Goal: Task Accomplishment & Management: Manage account settings

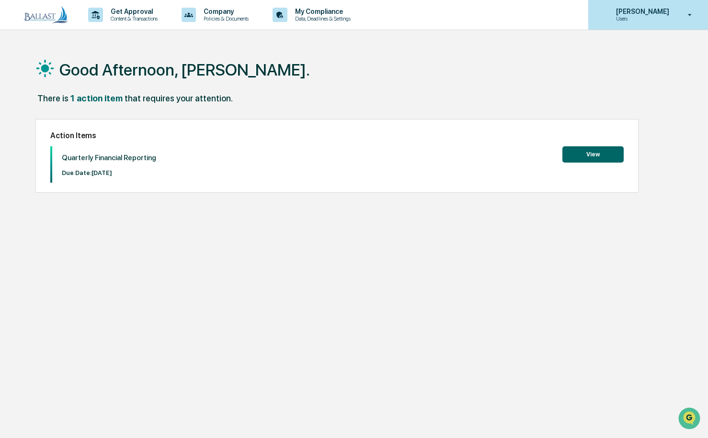
click at [663, 15] on p "[PERSON_NAME]" at bounding box center [641, 12] width 66 height 8
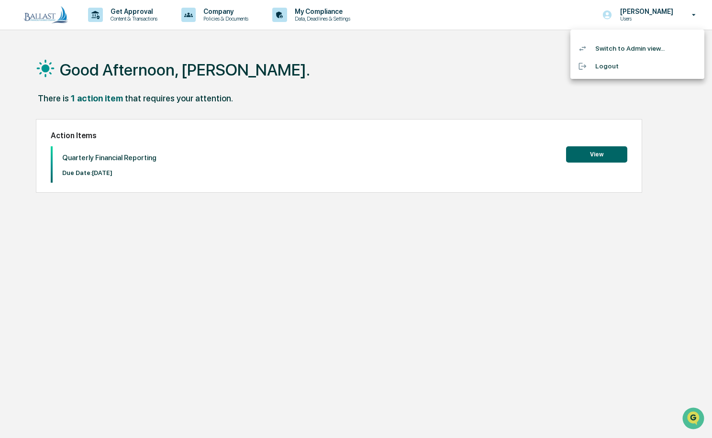
click at [635, 48] on li "Switch to Admin view..." at bounding box center [638, 49] width 134 height 18
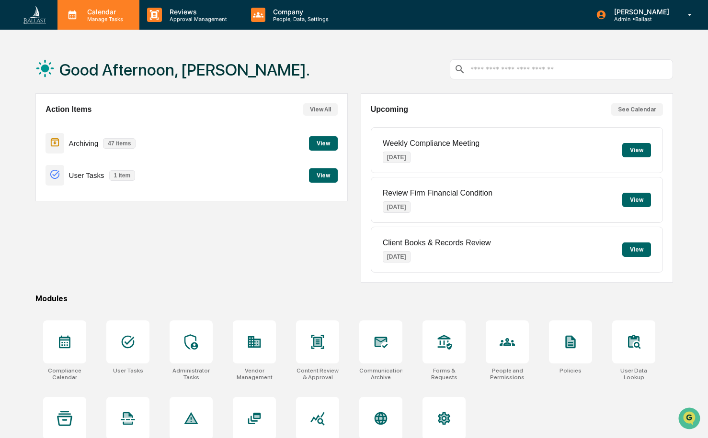
click at [111, 16] on p "Manage Tasks" at bounding box center [103, 19] width 48 height 7
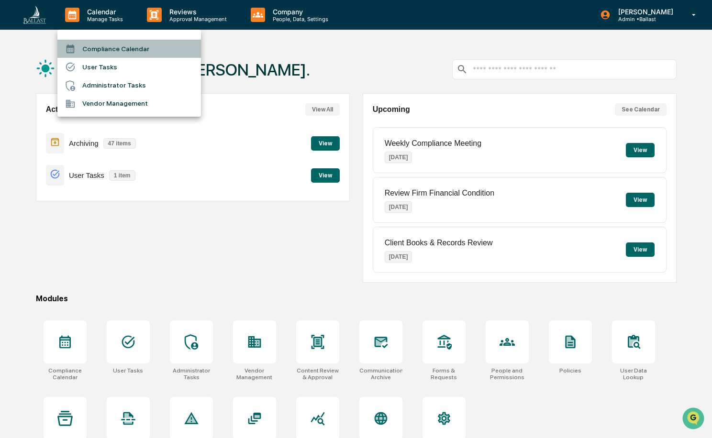
click at [103, 49] on li "Compliance Calendar" at bounding box center [129, 49] width 144 height 18
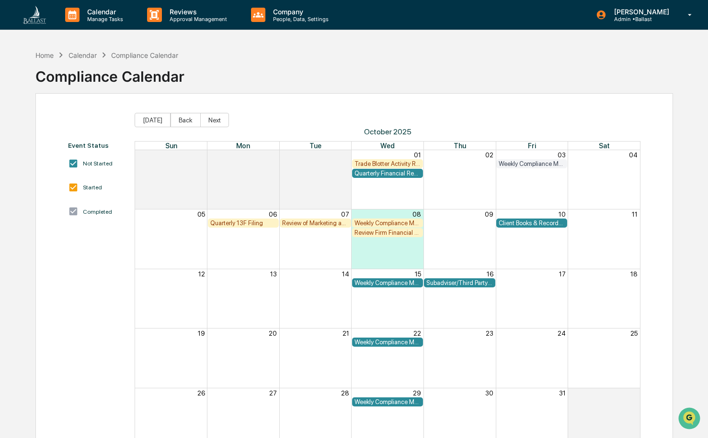
click at [407, 249] on div "Month View" at bounding box center [387, 239] width 72 height 59
click at [453, 247] on div "Month View" at bounding box center [459, 239] width 72 height 59
click at [394, 222] on div "Weekly Compliance Meeting" at bounding box center [387, 223] width 67 height 7
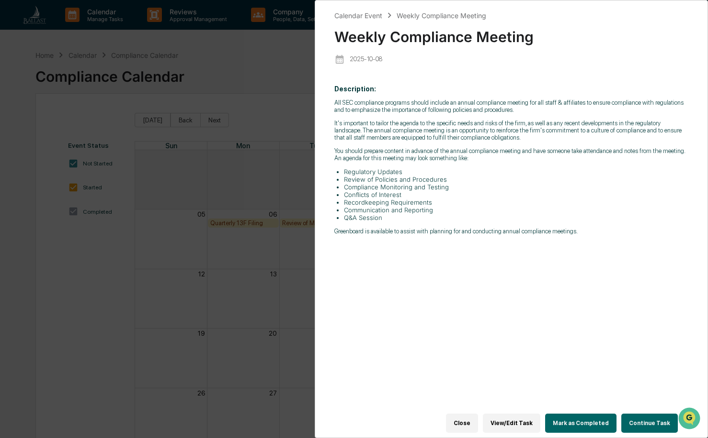
click at [471, 422] on button "Close" at bounding box center [462, 423] width 32 height 19
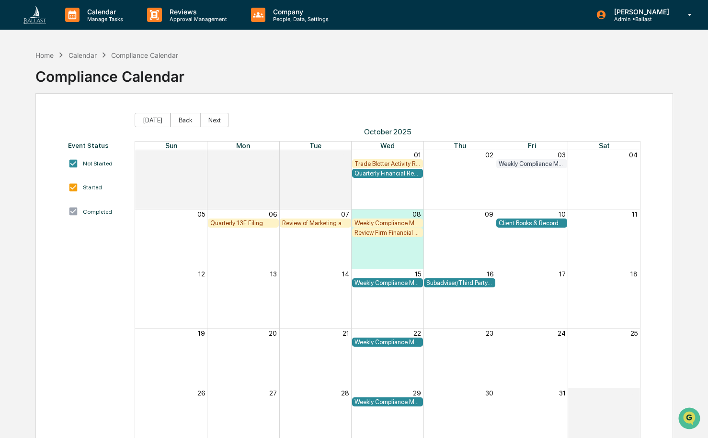
click at [371, 56] on div "Home Calendar Compliance Calendar Compliance Calendar" at bounding box center [353, 69] width 637 height 48
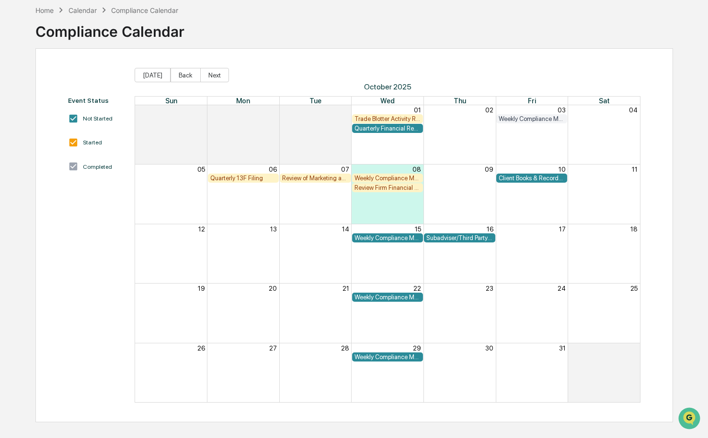
scroll to position [45, 0]
click at [241, 176] on div "Quarterly 13F Filing" at bounding box center [243, 177] width 67 height 7
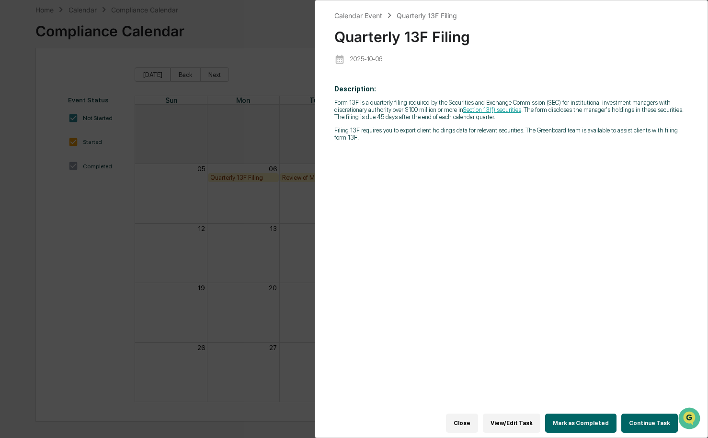
click at [286, 29] on div "Calendar Event Quarterly 13F Filing Quarterly 13F Filing 2025-10-06 Description…" at bounding box center [354, 219] width 708 height 438
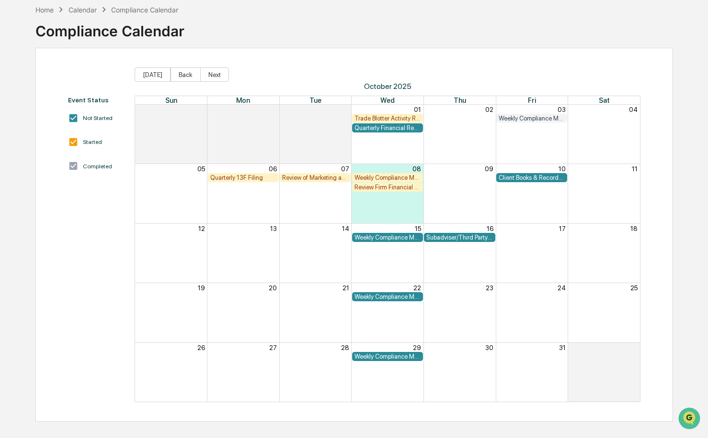
click at [339, 24] on div "Home Calendar Compliance Calendar Compliance Calendar" at bounding box center [353, 24] width 637 height 48
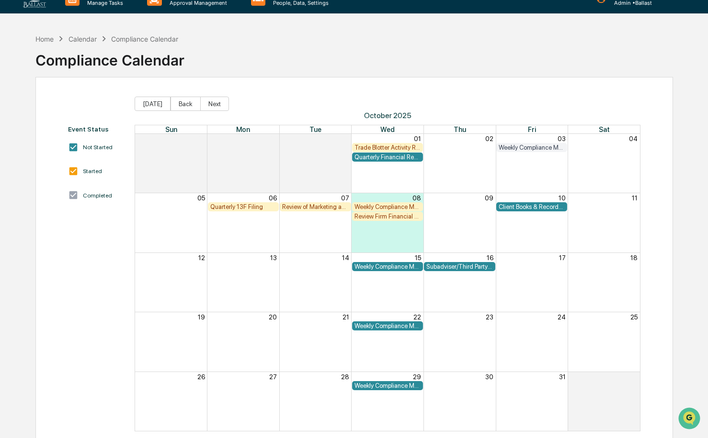
scroll to position [0, 0]
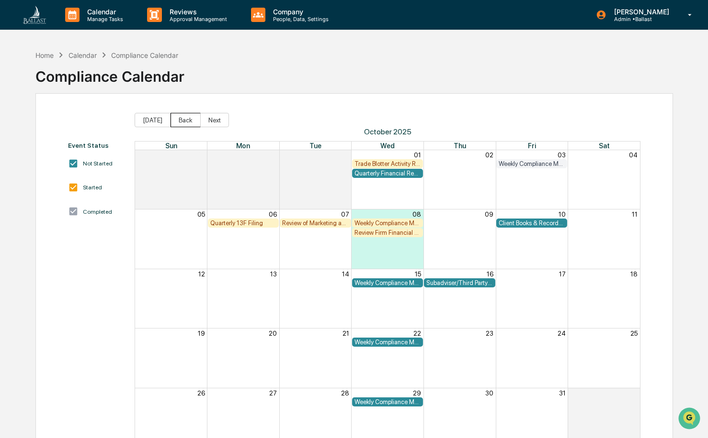
click at [178, 118] on button "Back" at bounding box center [185, 120] width 30 height 14
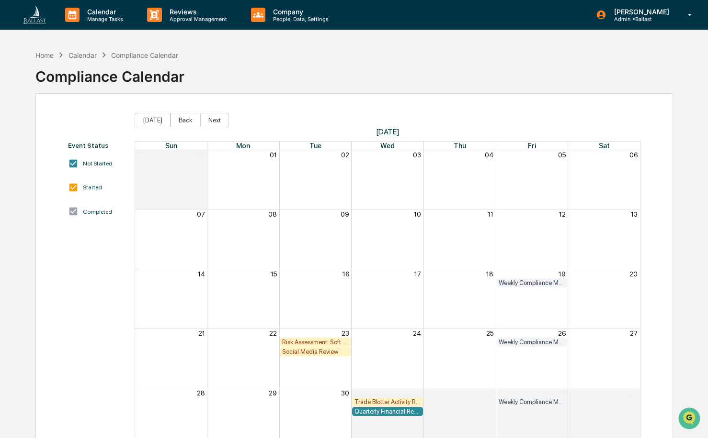
click at [331, 76] on div "Home Calendar Compliance Calendar Compliance Calendar" at bounding box center [353, 69] width 637 height 48
click at [186, 14] on p "Reviews" at bounding box center [197, 12] width 70 height 8
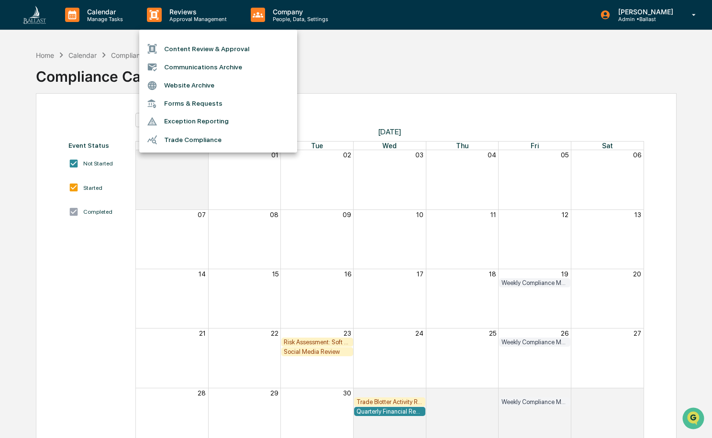
click at [188, 50] on li "Content Review & Approval" at bounding box center [218, 49] width 158 height 18
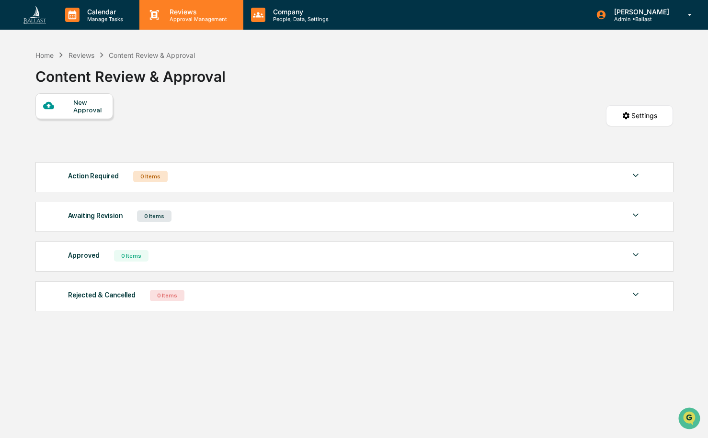
click at [180, 11] on p "Reviews" at bounding box center [197, 12] width 70 height 8
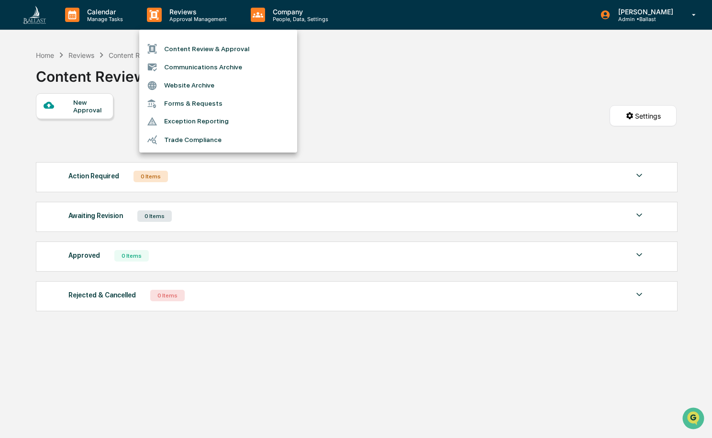
click at [206, 68] on li "Communications Archive" at bounding box center [218, 67] width 158 height 18
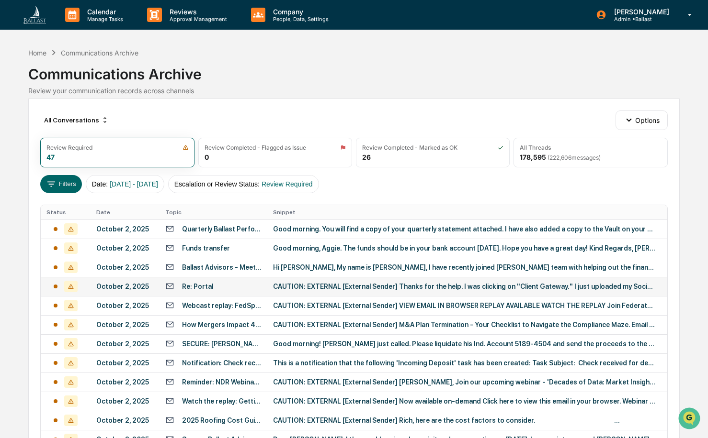
click at [205, 286] on div "Re: Portal" at bounding box center [197, 287] width 31 height 8
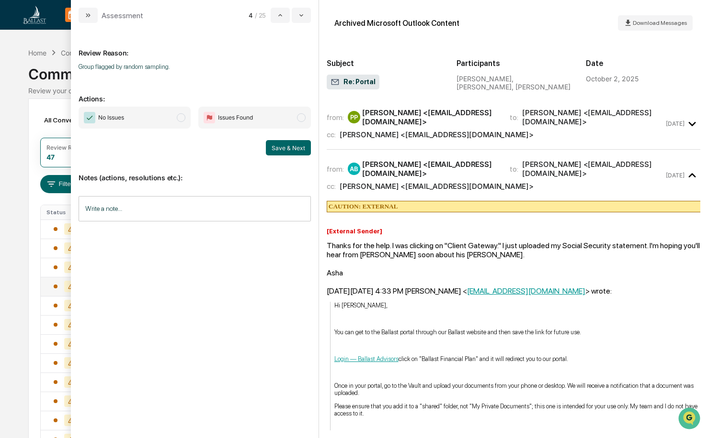
click at [479, 244] on div "Thanks for the help. I was clicking on "Client Gateway." I just uploaded my Soc…" at bounding box center [512, 259] width 373 height 36
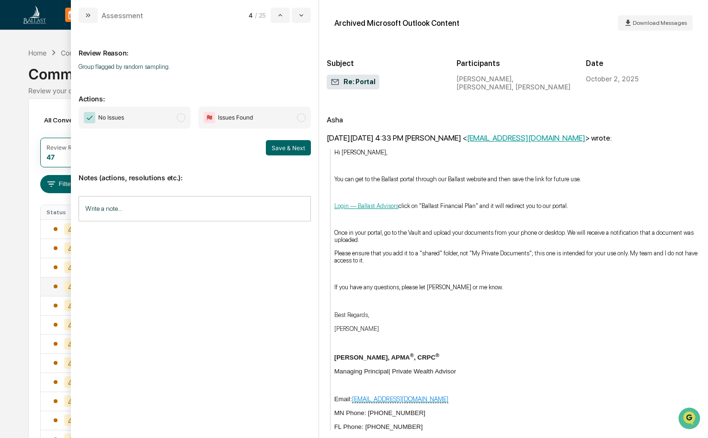
scroll to position [144, 0]
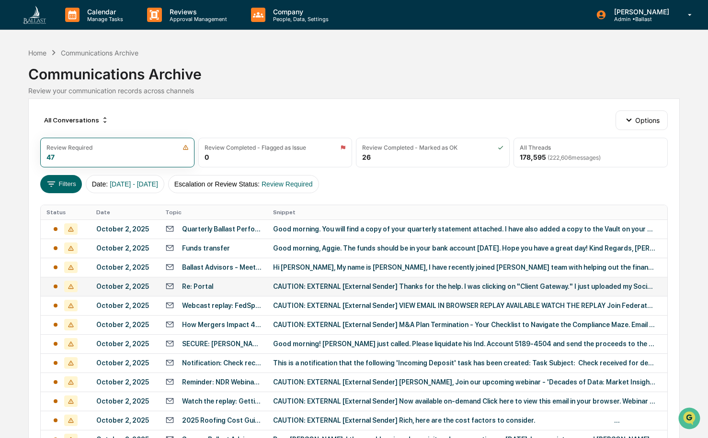
click at [19, 73] on div "Calendar Manage Tasks Reviews Approval Management Company People, Data, Setting…" at bounding box center [354, 376] width 708 height 753
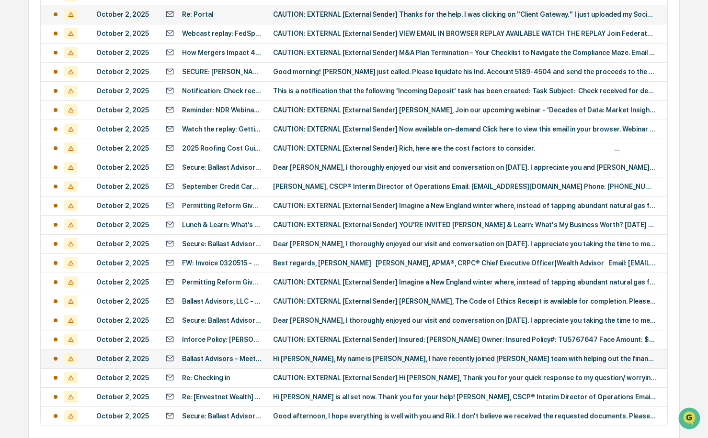
scroll to position [287, 0]
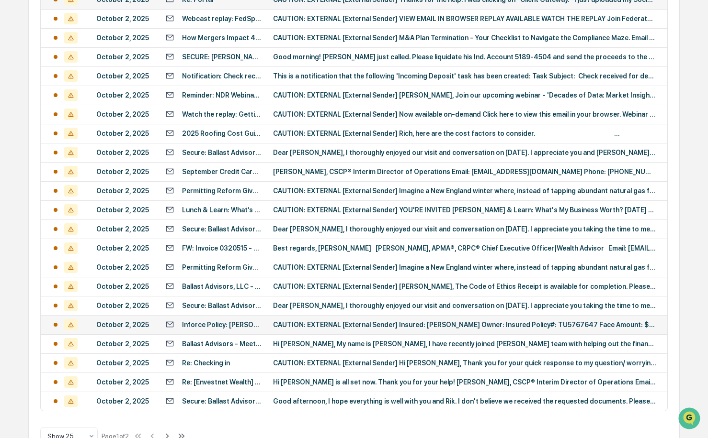
click at [214, 324] on div "Inforce Policy: [PERSON_NAME] Policy Number: TU5767647" at bounding box center [221, 325] width 79 height 8
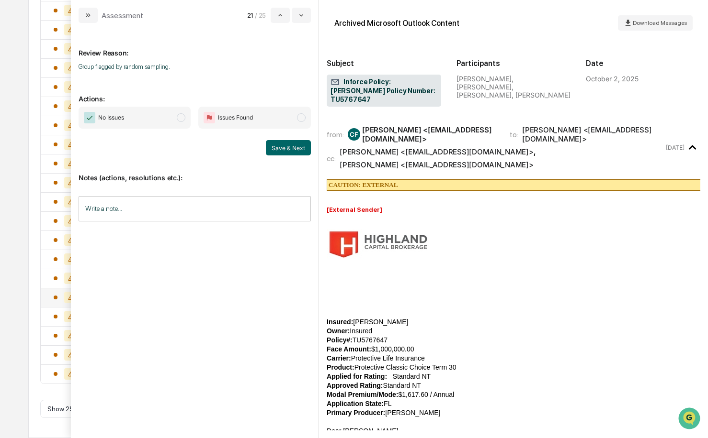
click at [21, 44] on div "Calendar Manage Tasks Reviews Approval Management Company People, Data, Setting…" at bounding box center [354, 61] width 708 height 753
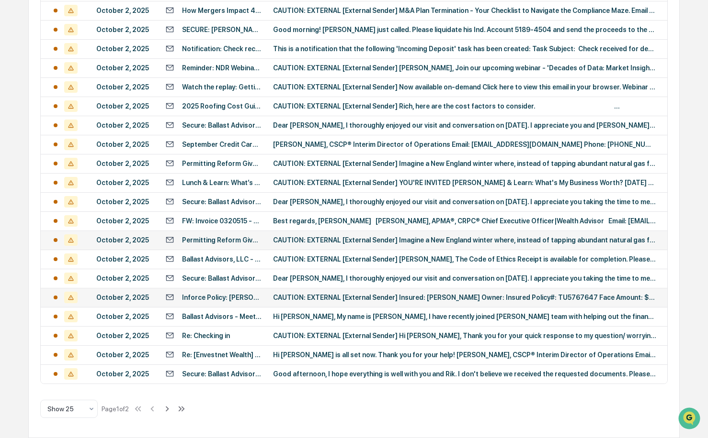
click at [231, 241] on div "Permitting Reform Gives U.S. Infrastructure a Green Light" at bounding box center [221, 240] width 79 height 8
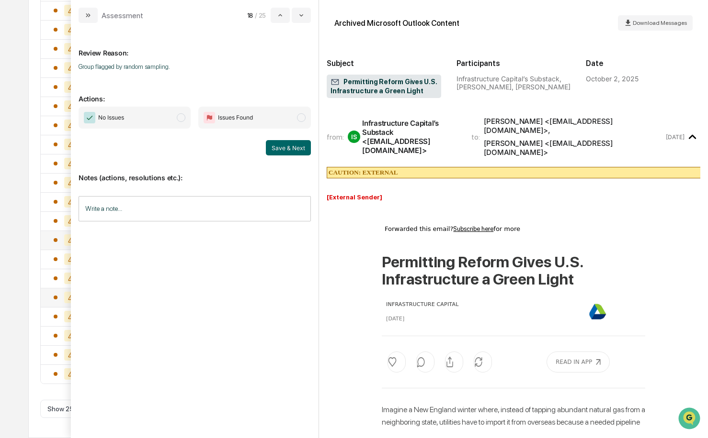
click at [183, 118] on span "modal" at bounding box center [181, 117] width 9 height 9
click at [285, 146] on button "Save & Next" at bounding box center [288, 147] width 45 height 15
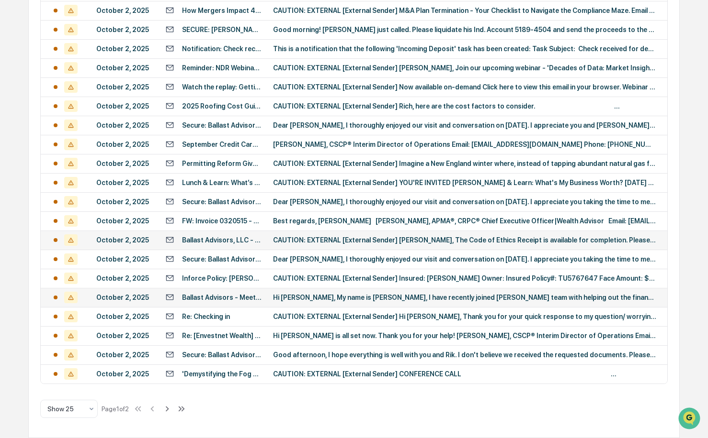
click at [23, 84] on div "Calendar Manage Tasks Reviews Approval Management Company People, Data, Setting…" at bounding box center [354, 61] width 708 height 753
click at [214, 107] on div "2025 Roofing Cost Guide" at bounding box center [221, 106] width 79 height 8
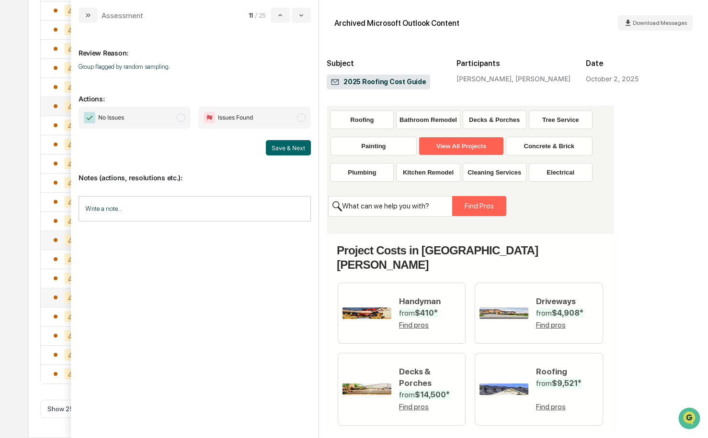
scroll to position [335, 0]
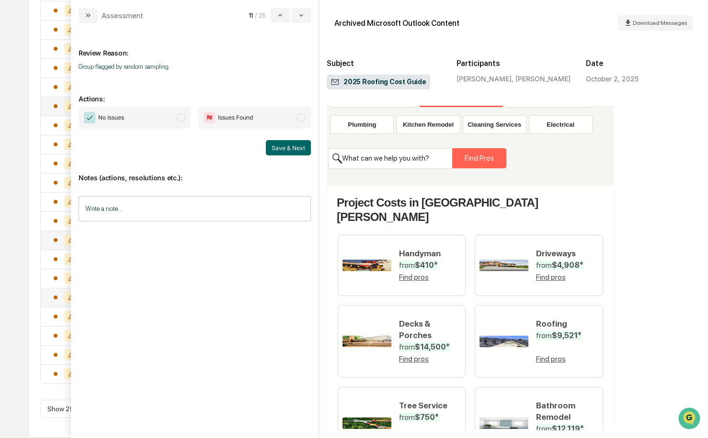
click at [180, 121] on span "modal" at bounding box center [181, 117] width 9 height 9
click at [277, 147] on button "Save & Next" at bounding box center [288, 147] width 45 height 15
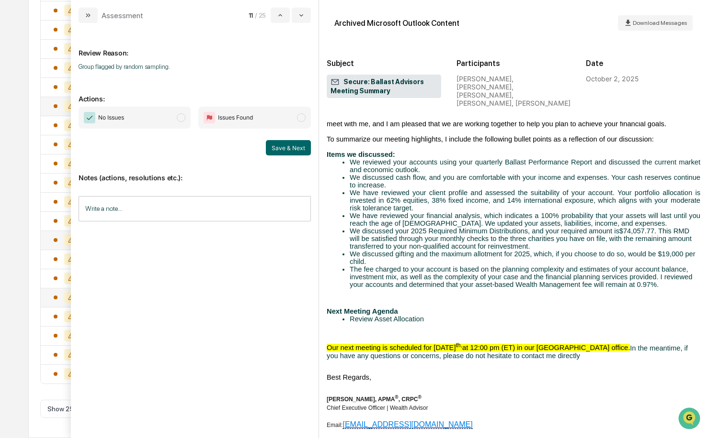
scroll to position [144, 0]
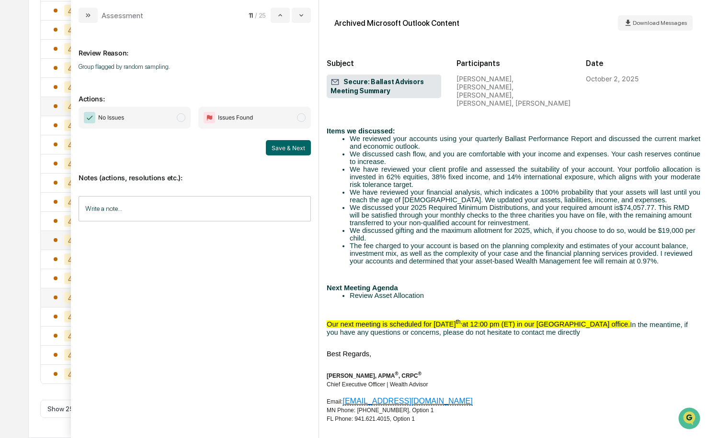
click at [566, 204] on p "We have reviewed your financial analysis, which indicates a 100% probability th…" at bounding box center [524, 196] width 350 height 15
click at [299, 76] on div "Review Reason: Group flagged by random sampling." at bounding box center [195, 54] width 232 height 46
click at [264, 297] on div "Review Reason: Group flagged by random sampling. Actions: No Issues Issues Foun…" at bounding box center [195, 227] width 232 height 392
click at [25, 36] on div "Calendar Manage Tasks Reviews Approval Management Company People, Data, Setting…" at bounding box center [354, 61] width 708 height 753
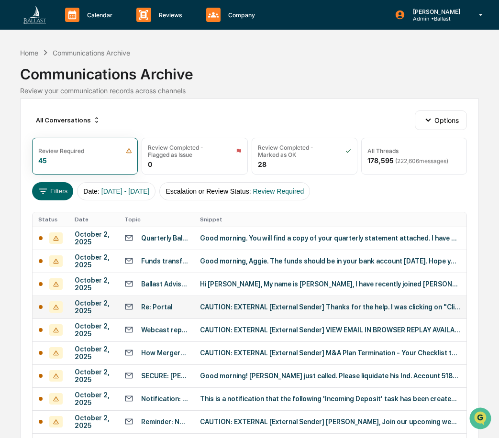
click at [345, 63] on div "Communications Archive" at bounding box center [250, 70] width 460 height 25
click at [105, 16] on p "Calendar" at bounding box center [98, 14] width 38 height 7
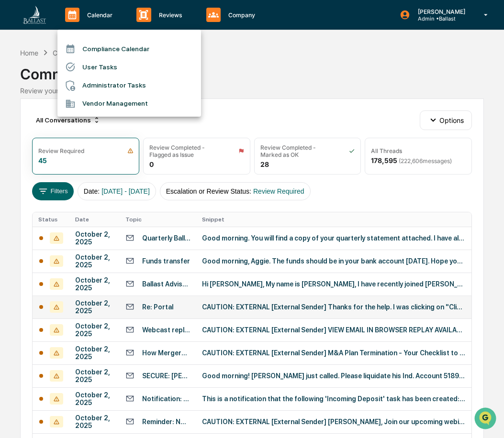
click at [327, 73] on div at bounding box center [252, 219] width 504 height 438
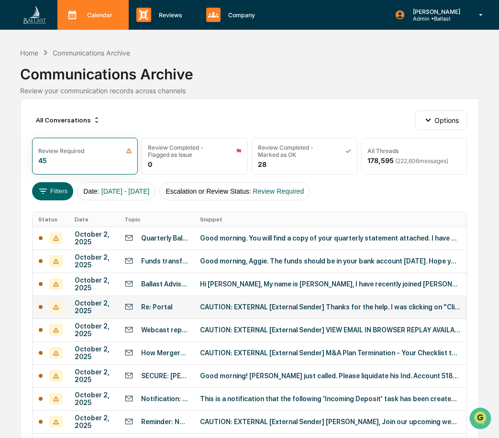
click at [97, 12] on p "Calendar" at bounding box center [98, 14] width 38 height 7
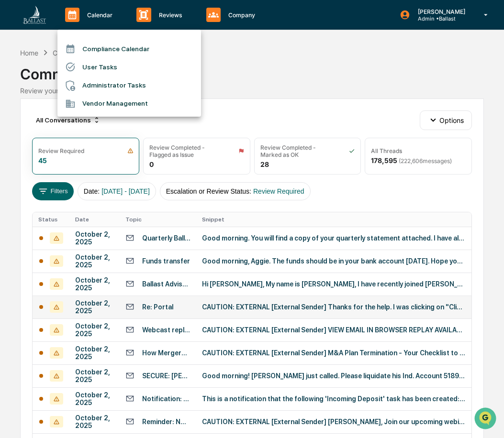
click at [169, 14] on div at bounding box center [252, 219] width 504 height 438
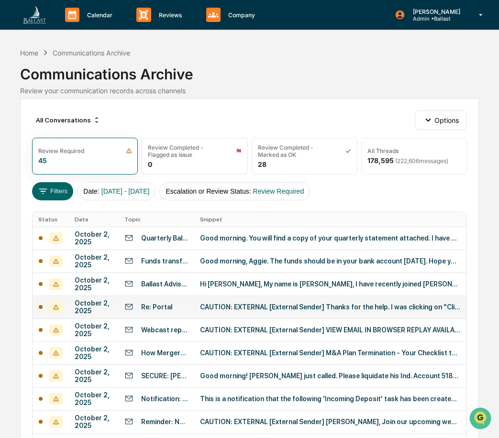
click at [169, 14] on p "Reviews" at bounding box center [169, 14] width 36 height 7
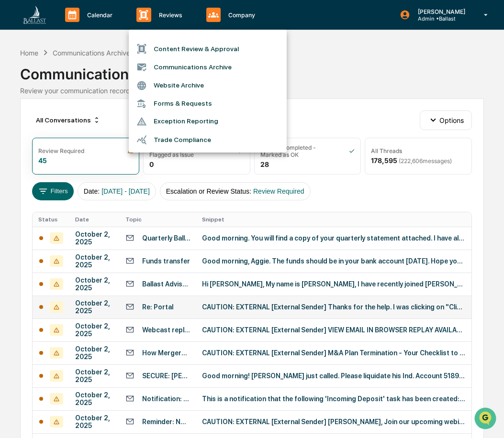
click at [185, 138] on li "Trade Compliance" at bounding box center [208, 140] width 158 height 18
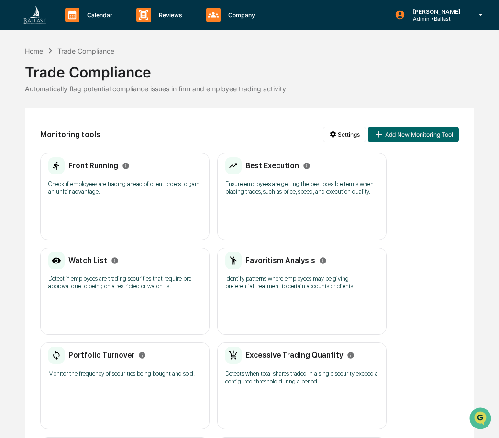
click at [101, 169] on h2 "Front Running" at bounding box center [93, 165] width 50 height 9
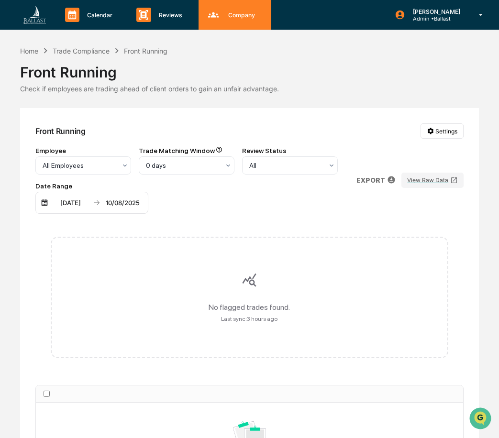
click at [242, 19] on div "Company People, Data, Settings" at bounding box center [233, 15] width 63 height 14
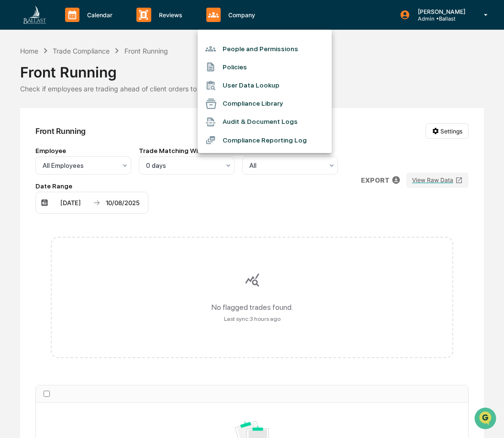
drag, startPoint x: 386, startPoint y: 66, endPoint x: 373, endPoint y: 65, distance: 12.9
click at [385, 66] on div at bounding box center [252, 219] width 504 height 438
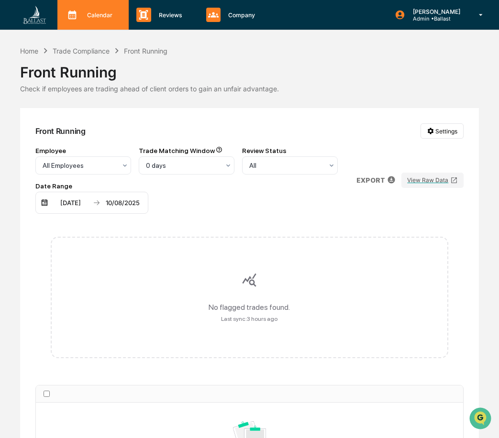
click at [94, 13] on p "Calendar" at bounding box center [98, 14] width 38 height 7
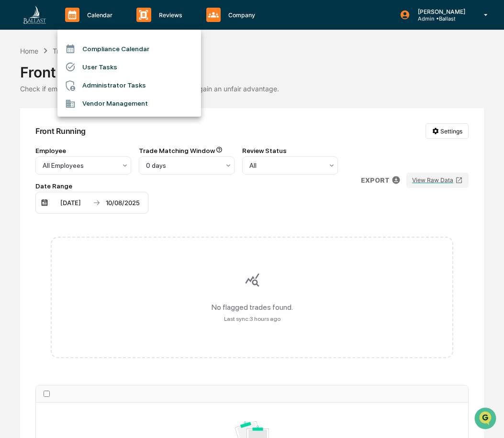
click at [120, 105] on li "Vendor Management" at bounding box center [129, 104] width 144 height 18
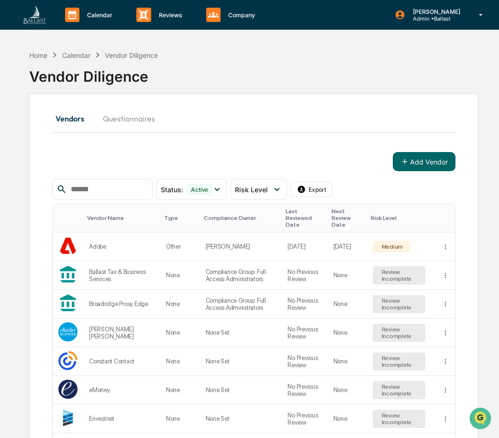
click at [291, 71] on div "Vendor Diligence" at bounding box center [254, 72] width 450 height 25
click at [100, 15] on p "Calendar" at bounding box center [98, 14] width 38 height 7
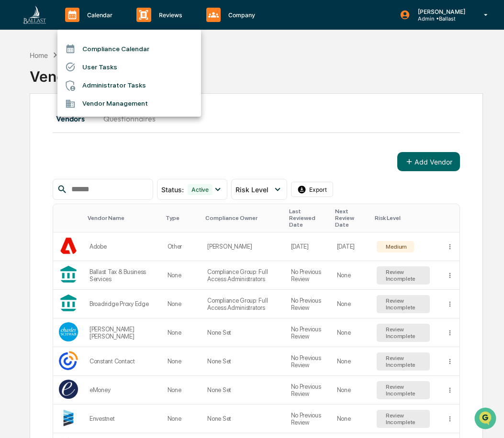
drag, startPoint x: 295, startPoint y: 67, endPoint x: 301, endPoint y: 66, distance: 5.5
click at [297, 67] on div at bounding box center [252, 219] width 504 height 438
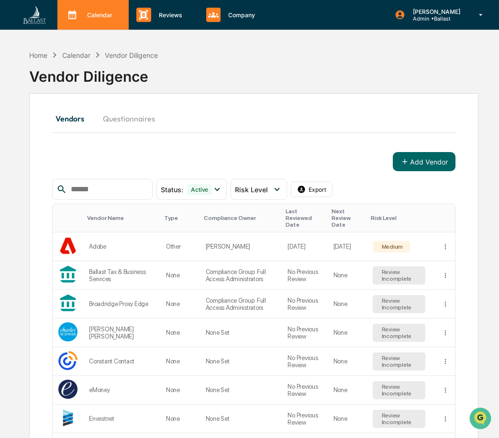
click at [98, 16] on p "Calendar" at bounding box center [98, 14] width 38 height 7
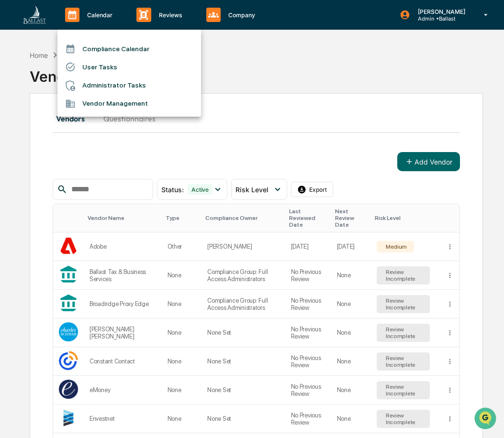
click at [277, 78] on div at bounding box center [252, 219] width 504 height 438
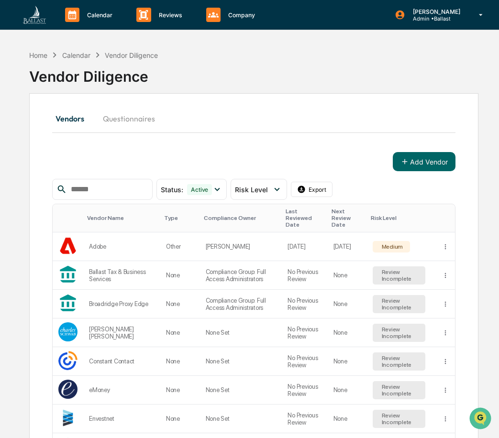
click at [360, 79] on div "Vendor Diligence" at bounding box center [254, 72] width 450 height 25
click at [310, 70] on div "Vendor Diligence" at bounding box center [254, 72] width 450 height 25
click at [379, 69] on div "Vendor Diligence" at bounding box center [254, 72] width 450 height 25
click at [81, 55] on div "Calendar" at bounding box center [76, 55] width 28 height 8
click at [40, 53] on div "Home" at bounding box center [38, 55] width 18 height 8
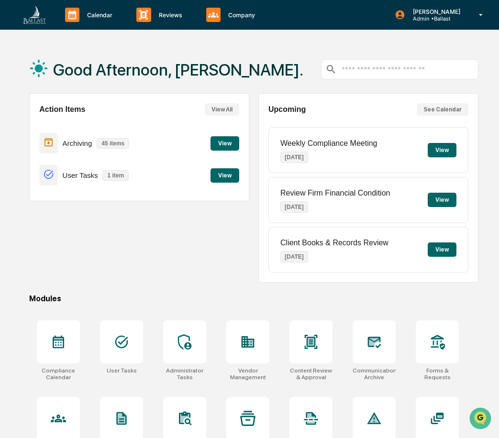
click at [236, 264] on div "Action Items View All Archiving 45 items View User Tasks 1 item View" at bounding box center [139, 188] width 220 height 190
click at [278, 63] on div "Good Afternoon, [PERSON_NAME]." at bounding box center [254, 69] width 450 height 48
click at [191, 296] on div "Modules" at bounding box center [254, 298] width 450 height 9
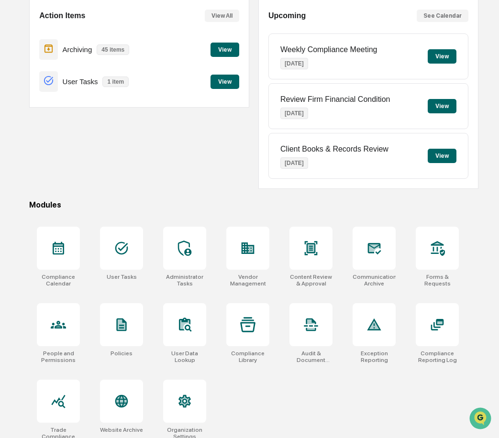
scroll to position [101, 0]
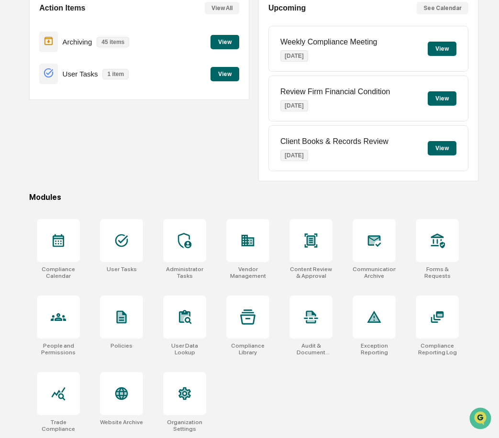
click at [129, 144] on div "Action Items View All Archiving 45 items View User Tasks 1 item View" at bounding box center [139, 87] width 220 height 190
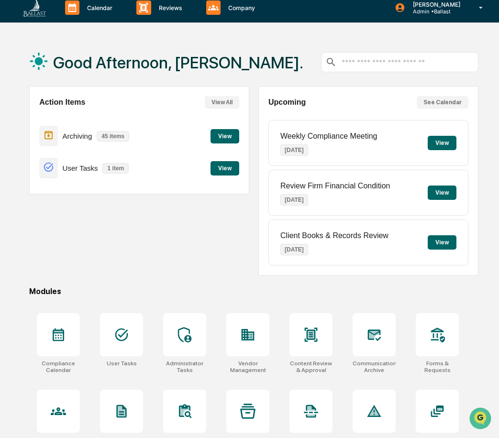
scroll to position [0, 0]
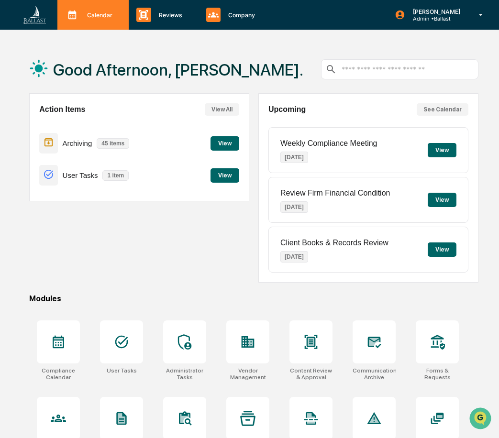
click at [100, 17] on p "Calendar" at bounding box center [98, 14] width 38 height 7
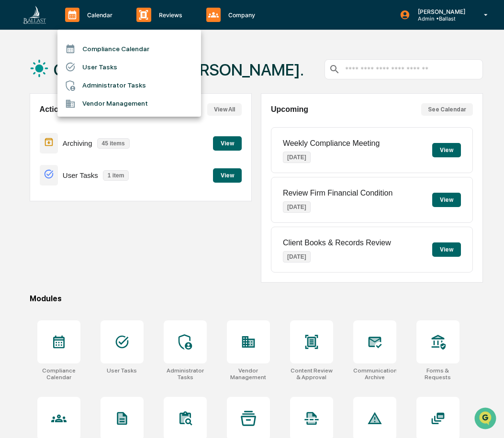
click at [129, 51] on li "Compliance Calendar" at bounding box center [129, 49] width 144 height 18
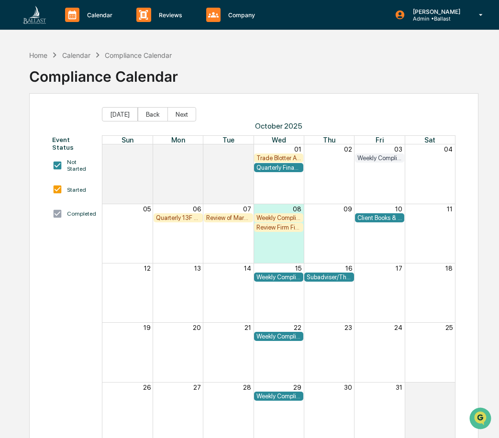
click at [488, 95] on div "Home Calendar Compliance Calendar Compliance Calendar Event Status Not Started …" at bounding box center [254, 264] width 478 height 438
click at [224, 218] on div "Review of Marketing and Advertising" at bounding box center [228, 217] width 45 height 7
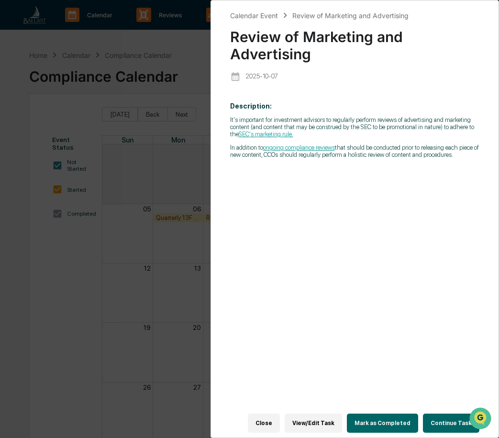
click at [173, 48] on div "Calendar Event Review of Marketing and Advertising Review of Marketing and Adve…" at bounding box center [249, 219] width 499 height 438
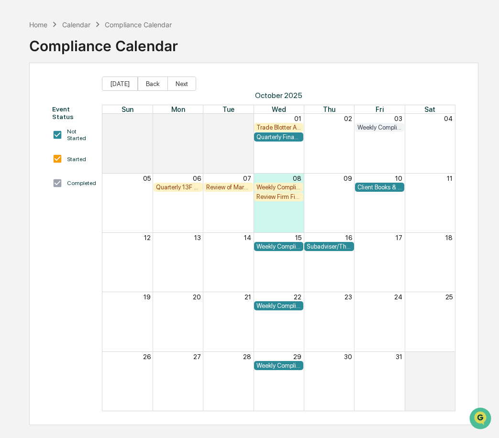
scroll to position [45, 0]
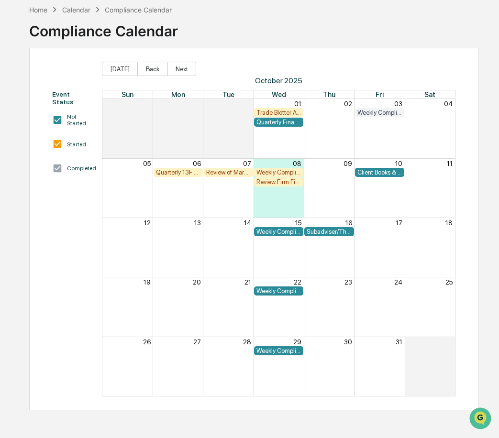
click at [79, 9] on div "Calendar" at bounding box center [76, 10] width 28 height 8
click at [46, 11] on div "Home" at bounding box center [38, 10] width 18 height 8
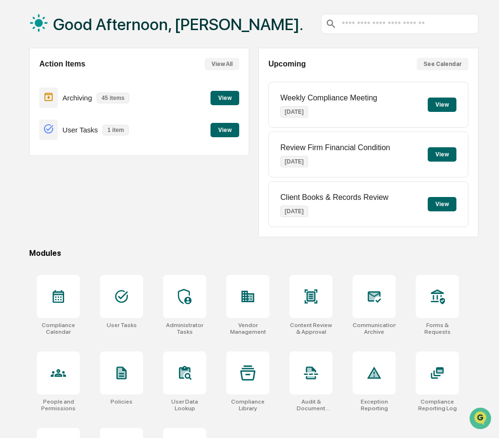
click at [263, 21] on div "Good Afternoon, [PERSON_NAME]." at bounding box center [254, 24] width 450 height 48
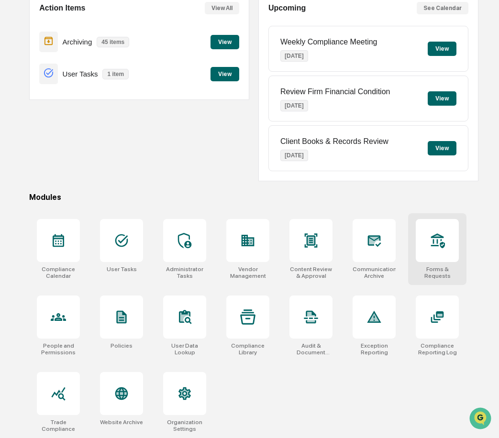
scroll to position [54, 0]
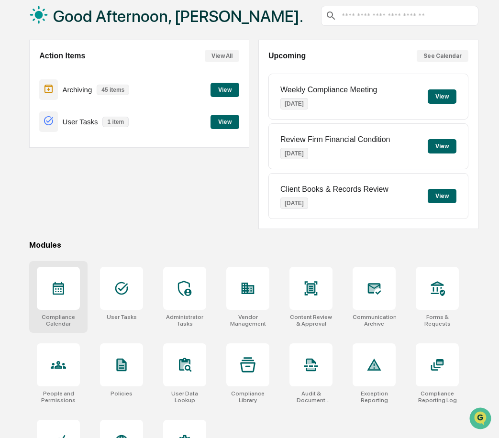
click at [75, 294] on div at bounding box center [58, 288] width 43 height 43
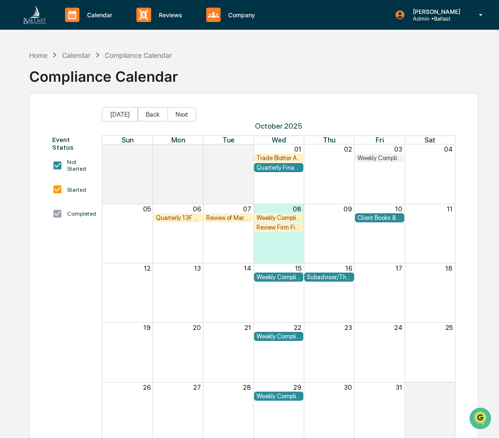
click at [367, 55] on div "Home Calendar Compliance Calendar Compliance Calendar" at bounding box center [254, 69] width 450 height 48
click at [178, 17] on p "Reviews" at bounding box center [169, 14] width 36 height 7
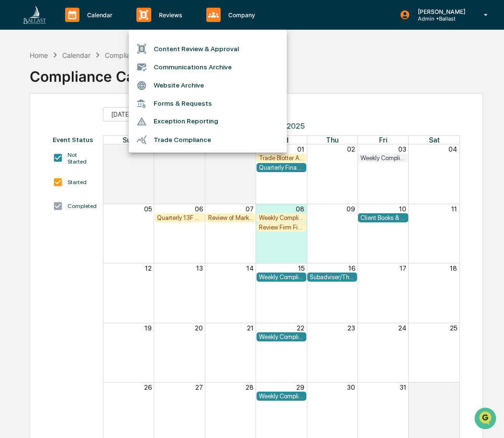
drag, startPoint x: 399, startPoint y: 70, endPoint x: 457, endPoint y: 72, distance: 58.4
click at [399, 70] on div at bounding box center [252, 219] width 504 height 438
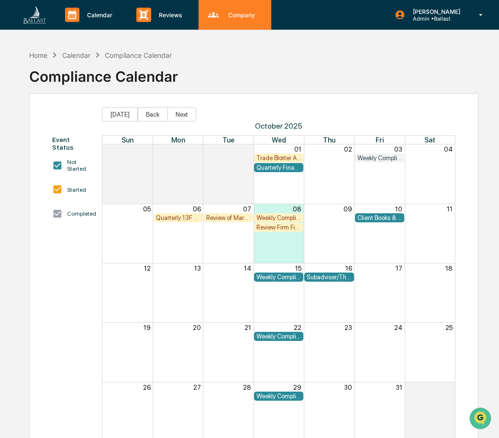
click at [242, 15] on p "Company" at bounding box center [240, 14] width 39 height 7
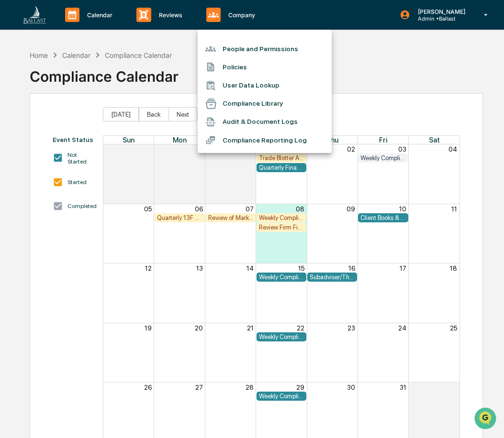
click at [166, 15] on div at bounding box center [252, 219] width 504 height 438
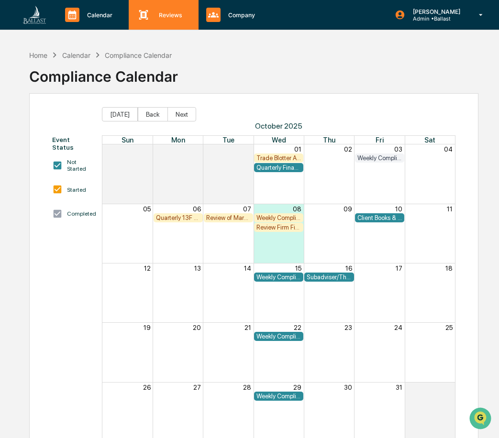
click at [166, 15] on p "Reviews" at bounding box center [169, 14] width 36 height 7
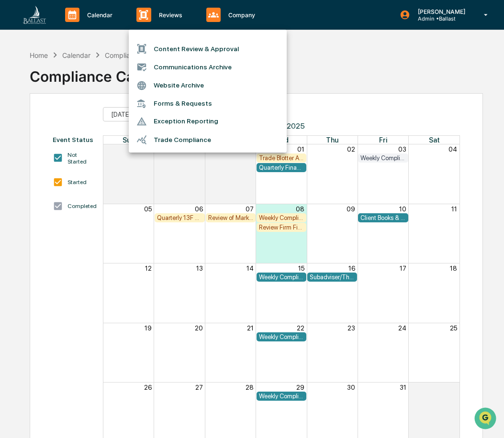
click at [332, 68] on div at bounding box center [252, 219] width 504 height 438
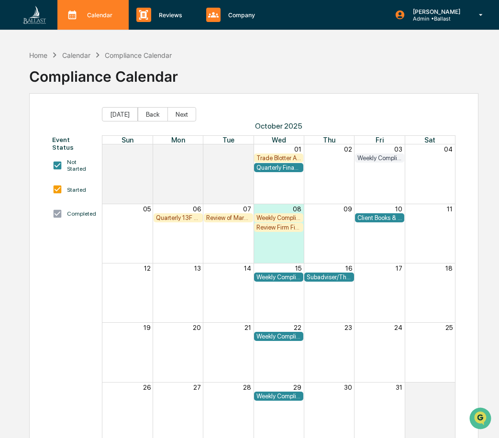
click at [101, 17] on p "Calendar" at bounding box center [98, 14] width 38 height 7
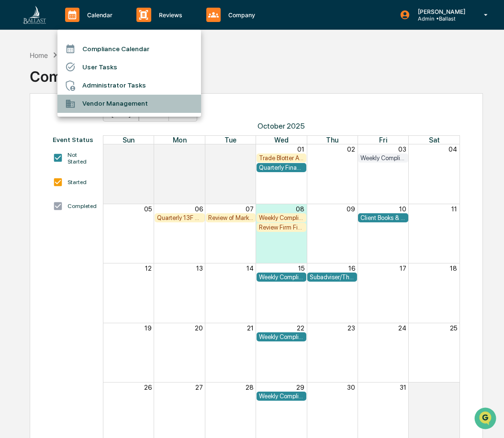
click at [94, 101] on li "Vendor Management" at bounding box center [129, 104] width 144 height 18
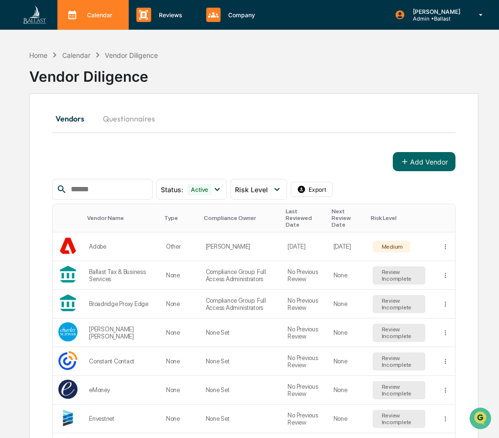
click at [99, 15] on p "Calendar" at bounding box center [98, 14] width 38 height 7
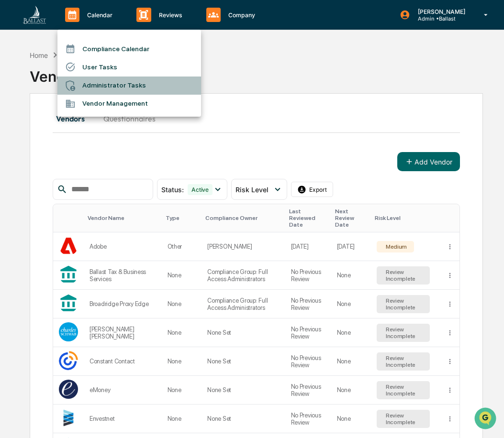
click at [101, 84] on li "Administrator Tasks" at bounding box center [129, 86] width 144 height 18
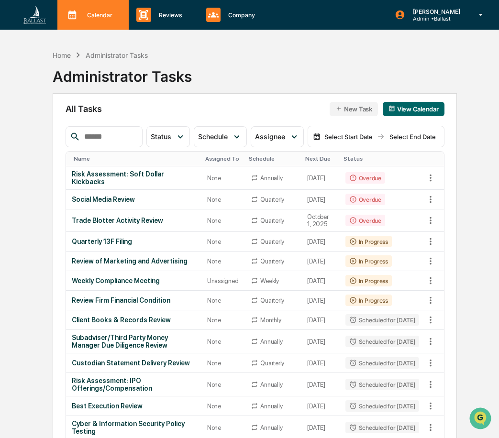
click at [89, 15] on p "Calendar" at bounding box center [98, 14] width 38 height 7
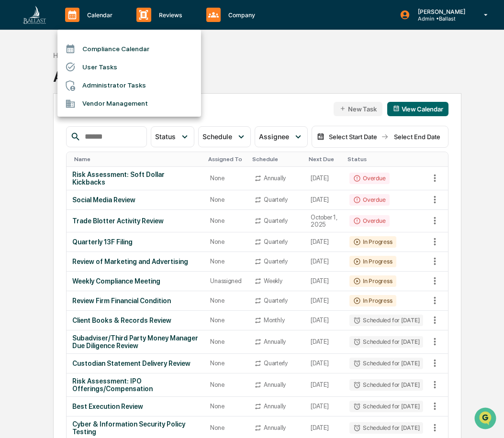
click at [246, 56] on div at bounding box center [252, 219] width 504 height 438
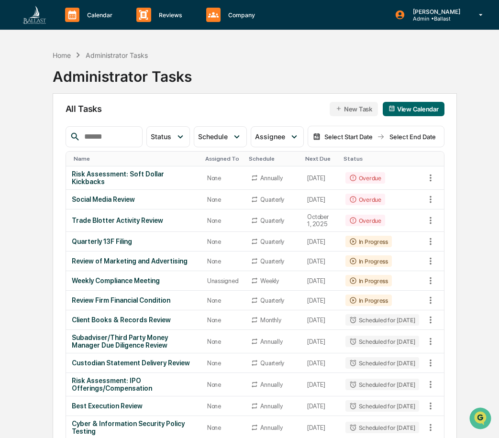
click at [219, 72] on div "Home Administrator Tasks Administrator Tasks" at bounding box center [255, 69] width 405 height 48
click at [230, 77] on div "Home Administrator Tasks Administrator Tasks" at bounding box center [255, 69] width 405 height 48
click at [202, 53] on div "Home Administrator Tasks Administrator Tasks" at bounding box center [255, 69] width 405 height 48
click at [102, 19] on div "Calendar Manage Tasks" at bounding box center [92, 15] width 62 height 14
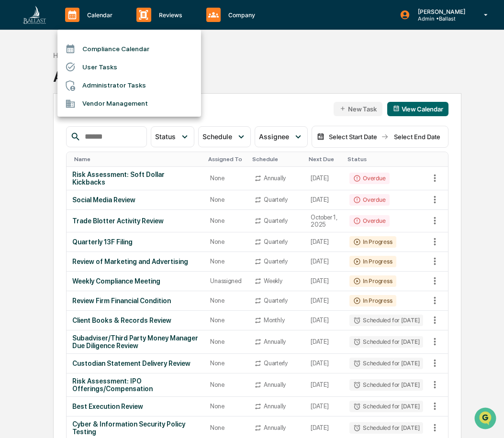
click at [240, 56] on div at bounding box center [252, 219] width 504 height 438
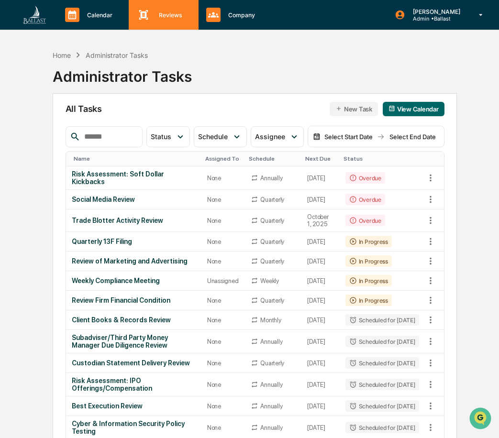
click at [174, 14] on p "Reviews" at bounding box center [169, 14] width 36 height 7
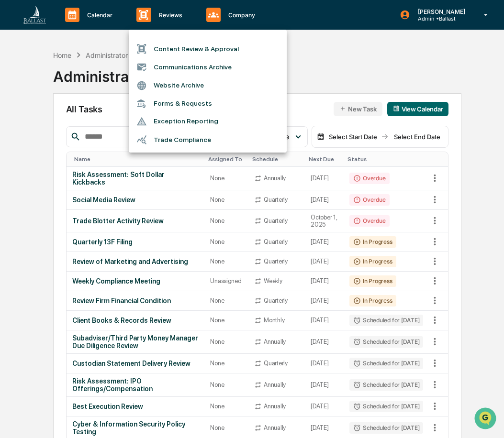
click at [198, 137] on li "Trade Compliance" at bounding box center [208, 140] width 158 height 18
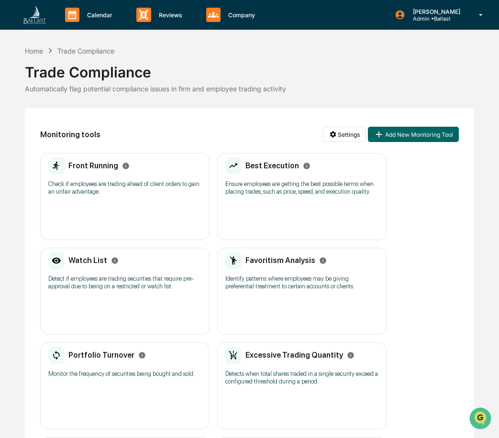
click at [106, 169] on h2 "Front Running" at bounding box center [93, 165] width 50 height 9
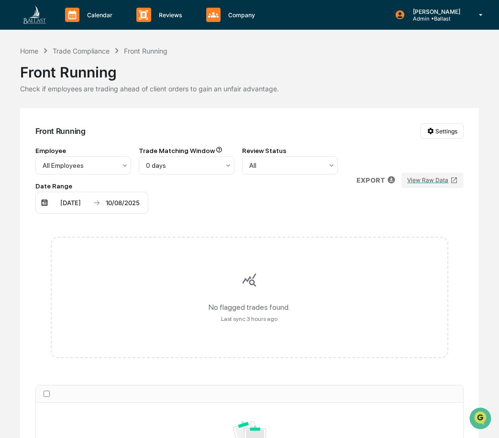
click at [385, 63] on div "Front Running" at bounding box center [250, 68] width 460 height 25
click at [337, 88] on div "Check if employees are trading ahead of client orders to gain an unfair advanta…" at bounding box center [250, 89] width 460 height 8
drag, startPoint x: 344, startPoint y: 76, endPoint x: 332, endPoint y: 55, distance: 24.6
click at [343, 72] on div "Front Running" at bounding box center [250, 68] width 460 height 25
click at [336, 86] on div "Check if employees are trading ahead of client orders to gain an unfair advanta…" at bounding box center [250, 89] width 460 height 8
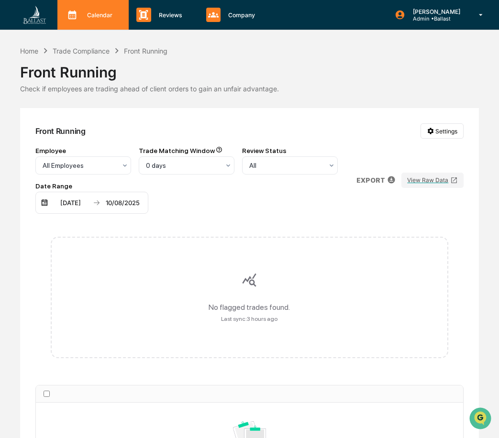
click at [100, 17] on p "Calendar" at bounding box center [98, 14] width 38 height 7
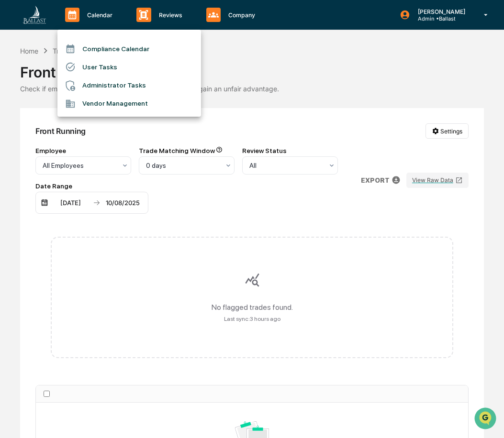
click at [171, 16] on div at bounding box center [252, 219] width 504 height 438
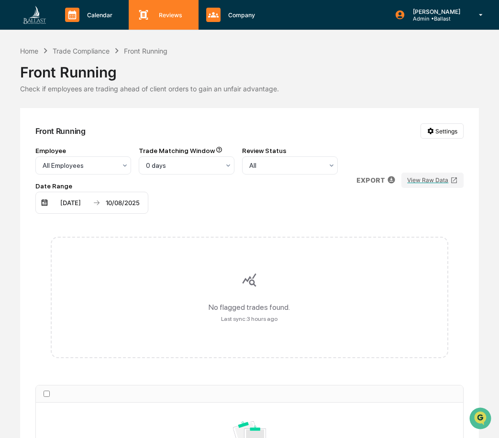
click at [172, 17] on p "Reviews" at bounding box center [169, 14] width 36 height 7
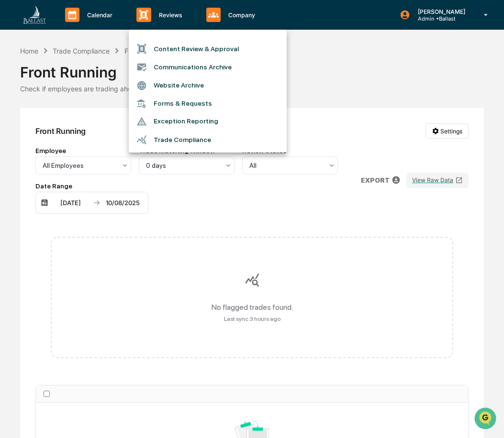
click at [381, 68] on div at bounding box center [252, 219] width 504 height 438
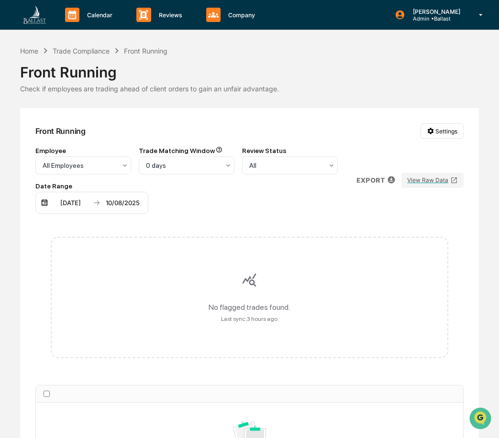
click at [273, 211] on div "Employee All Employees Trade Matching Window 0 days Review Status All Date Rang…" at bounding box center [195, 179] width 321 height 67
click at [88, 51] on div "Trade Compliance" at bounding box center [81, 51] width 57 height 8
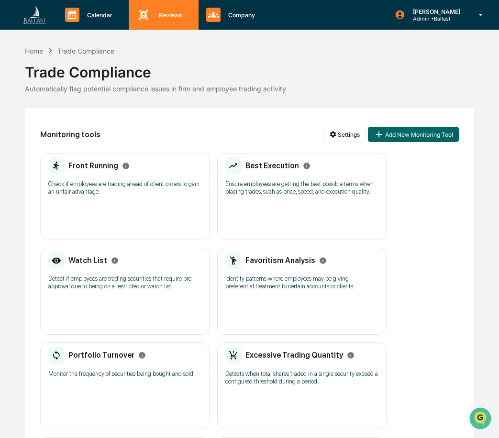
click at [171, 11] on p "Reviews" at bounding box center [169, 14] width 36 height 7
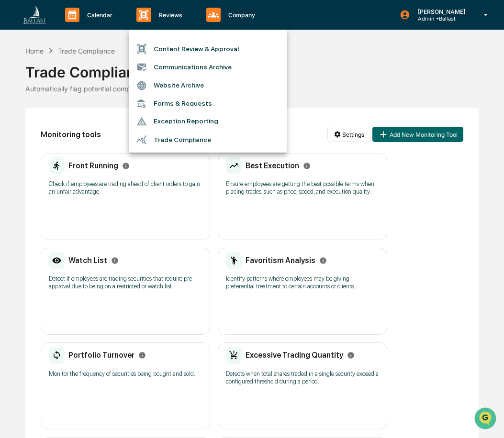
click at [104, 15] on div at bounding box center [252, 219] width 504 height 438
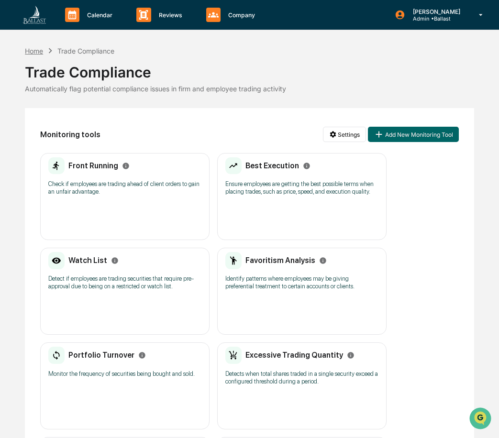
click at [32, 53] on div "Home" at bounding box center [34, 51] width 18 height 8
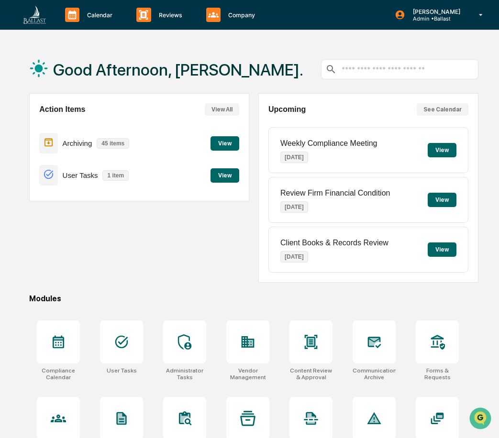
click at [225, 143] on button "View" at bounding box center [225, 143] width 29 height 14
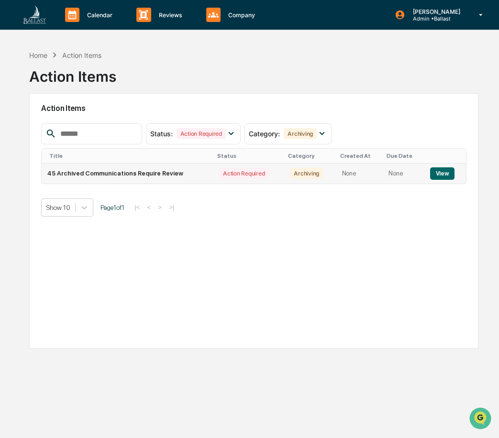
click at [440, 171] on button "View" at bounding box center [442, 174] width 24 height 12
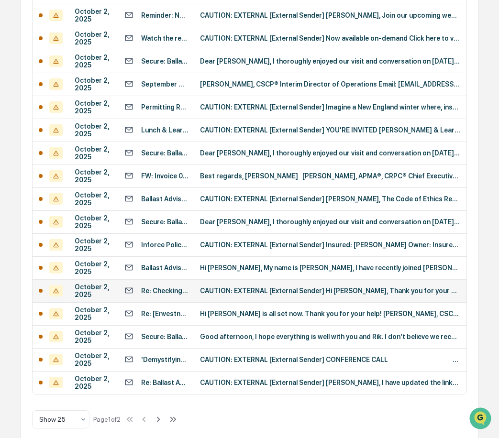
scroll to position [417, 0]
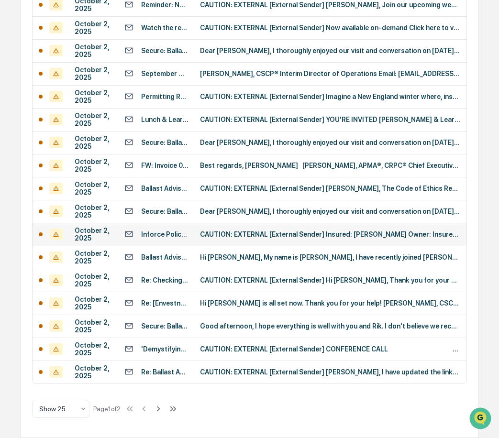
click at [167, 232] on div "Inforce Policy: [PERSON_NAME] Policy Number: TU5767647" at bounding box center [164, 235] width 47 height 8
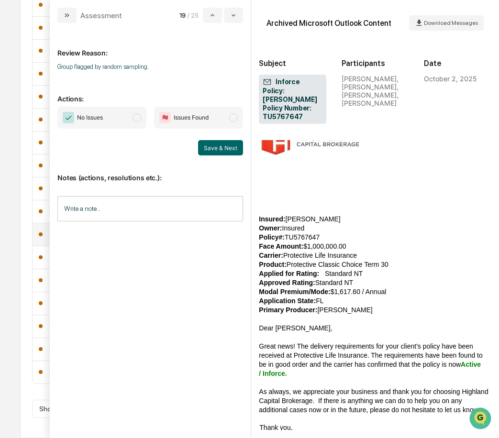
scroll to position [144, 0]
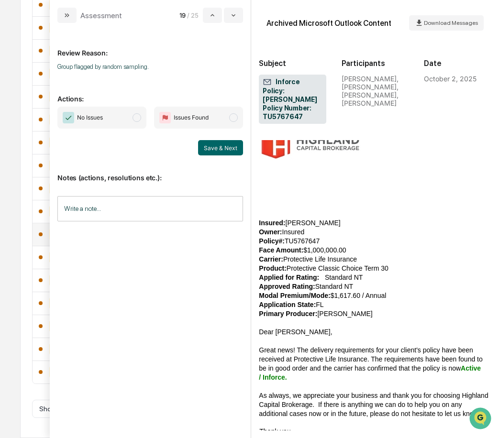
click at [21, 24] on div "All Conversations Options Review Required 45 Review Completed - Flagged as Issu…" at bounding box center [250, 59] width 460 height 757
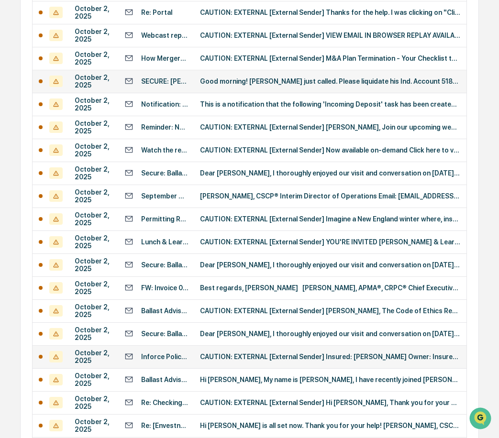
scroll to position [274, 0]
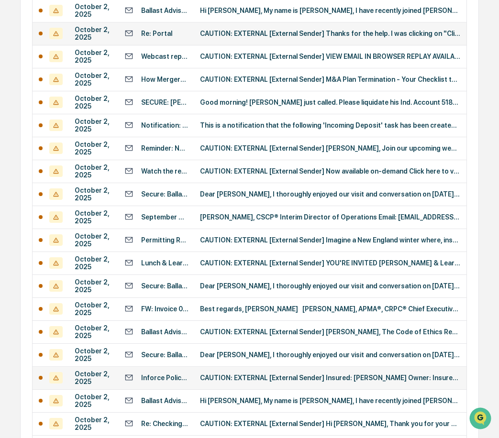
click at [168, 34] on div "Re: Portal" at bounding box center [156, 34] width 31 height 8
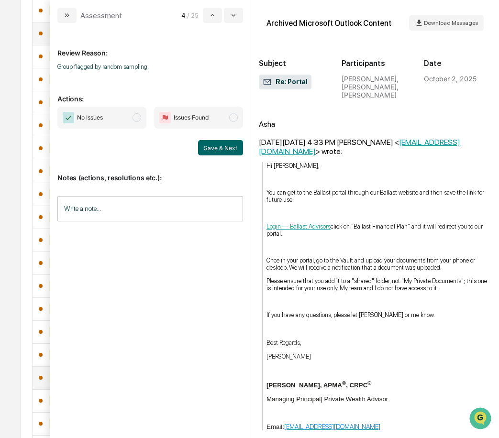
scroll to position [239, 0]
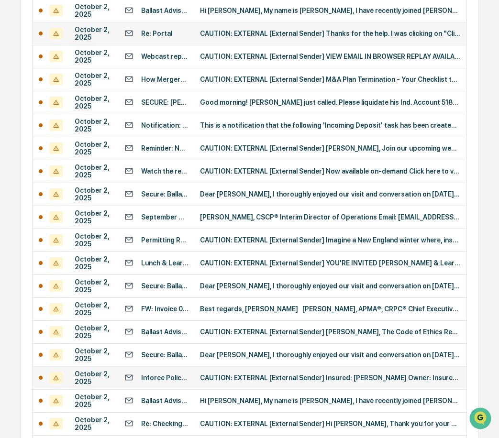
click at [15, 29] on div "Calendar Manage Tasks Reviews Approval Management Company People, Data, Setting…" at bounding box center [249, 154] width 499 height 856
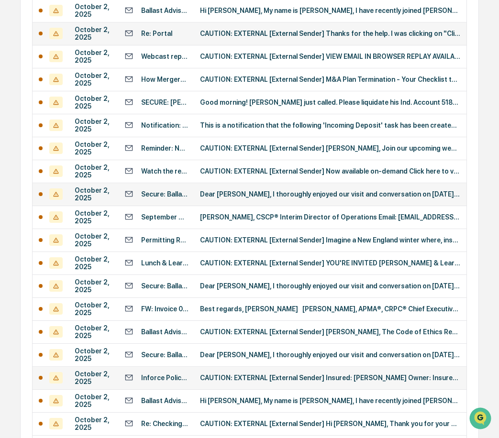
click at [156, 192] on div "Secure: Ballast Advisors Meeting Summary" at bounding box center [164, 195] width 47 height 8
click at [8, 101] on div "Calendar Manage Tasks Reviews Approval Management Company People, Data, Setting…" at bounding box center [249, 154] width 499 height 856
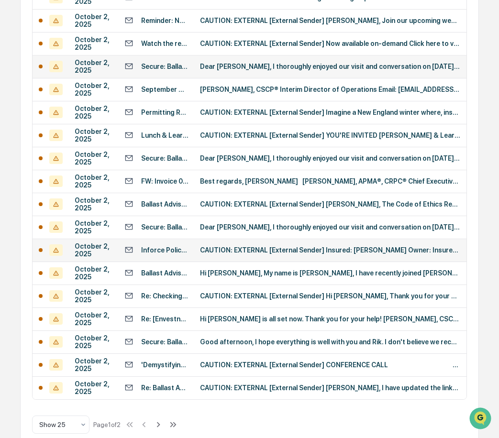
scroll to position [417, 0]
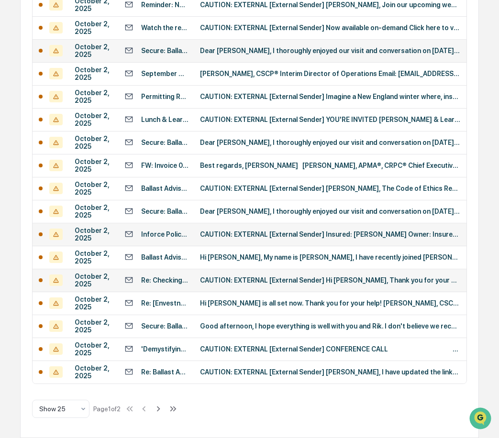
click at [166, 282] on div "Re: Checking in" at bounding box center [164, 281] width 47 height 8
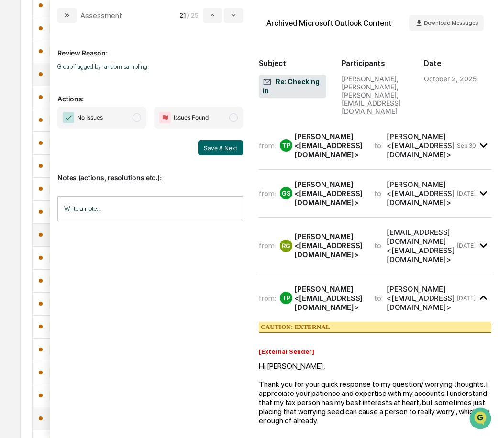
scroll to position [226, 0]
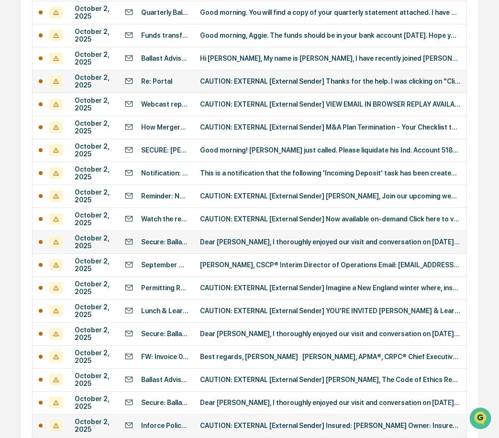
click at [16, 23] on div "Calendar Manage Tasks Reviews Approval Management Company People, Data, Setting…" at bounding box center [249, 202] width 499 height 856
click at [167, 243] on div "Secure: Ballast Advisors Meeting Summary" at bounding box center [164, 242] width 47 height 8
click at [14, 110] on div "Calendar Manage Tasks Reviews Approval Management Company People, Data, Setting…" at bounding box center [249, 202] width 499 height 856
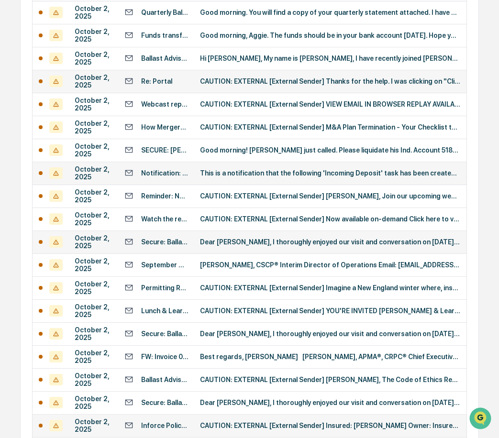
click at [160, 175] on div "Notification: Check received for deposit for [PERSON_NAME] and [PERSON_NAME]" at bounding box center [164, 173] width 47 height 8
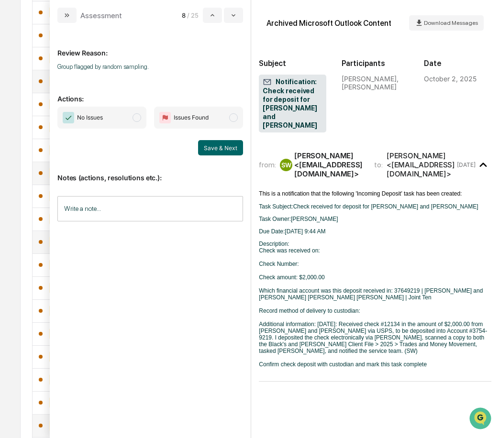
drag, startPoint x: 126, startPoint y: 347, endPoint x: 139, endPoint y: 312, distance: 37.1
click at [128, 345] on div "Review Reason: Group flagged by random sampling. Actions: No Issues Issues Foun…" at bounding box center [150, 227] width 186 height 392
click at [14, 17] on div "Calendar Manage Tasks Reviews Approval Management Company People, Data, Setting…" at bounding box center [249, 202] width 499 height 856
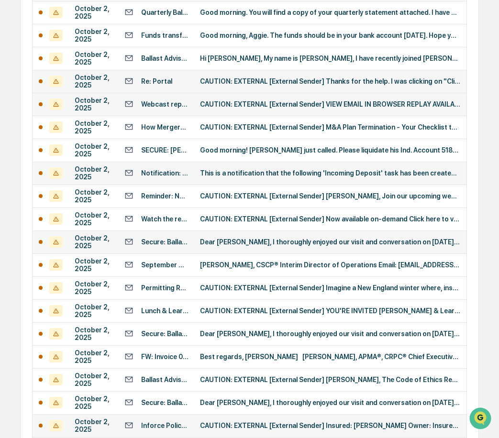
scroll to position [178, 0]
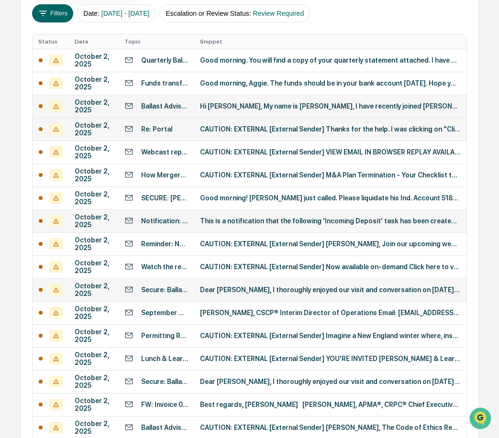
click at [166, 105] on div "Ballast Advisors - Meeting Information Request" at bounding box center [164, 106] width 47 height 8
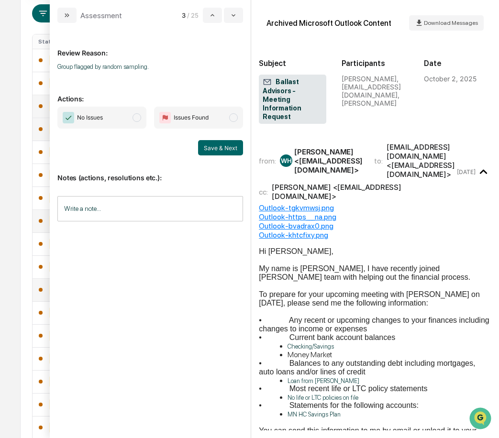
click at [137, 117] on span "modal" at bounding box center [137, 117] width 9 height 9
click at [221, 149] on button "Save & Next" at bounding box center [220, 147] width 45 height 15
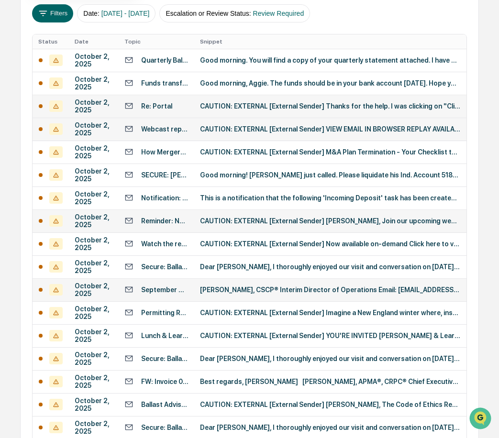
click at [1, 56] on div "Calendar Manage Tasks Reviews Approval Management Company People, Data, Setting…" at bounding box center [249, 250] width 499 height 856
click at [178, 290] on div "September Credit Card Expense Report" at bounding box center [164, 290] width 47 height 8
click at [15, 127] on div "Calendar Manage Tasks Reviews Approval Management Company People, Data, Setting…" at bounding box center [249, 250] width 499 height 856
click at [179, 154] on div "How Mergers Impact 401(k) Plans: Key Considerations" at bounding box center [164, 152] width 47 height 8
click at [10, 71] on div "Calendar Manage Tasks Reviews Approval Management Company People, Data, Setting…" at bounding box center [249, 250] width 499 height 856
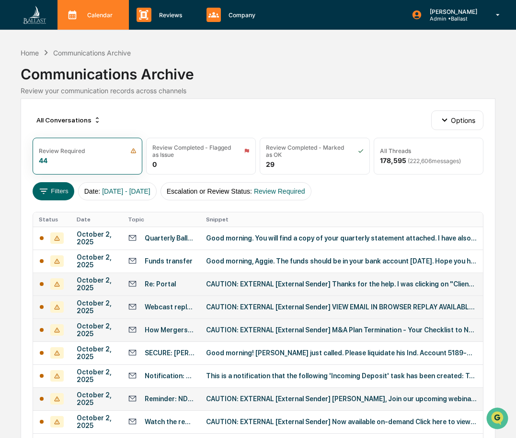
click at [105, 18] on p "Calendar" at bounding box center [98, 14] width 38 height 7
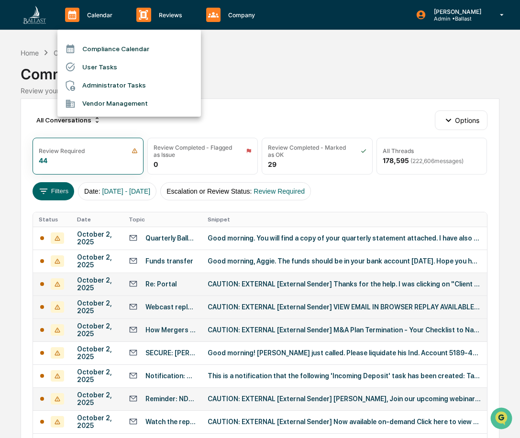
click at [105, 17] on div at bounding box center [260, 219] width 520 height 438
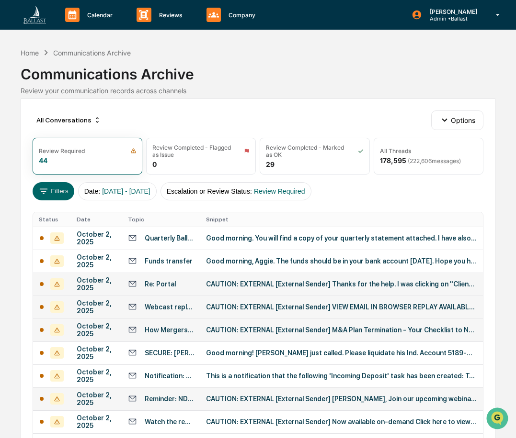
click at [105, 17] on p "Calendar" at bounding box center [98, 14] width 38 height 7
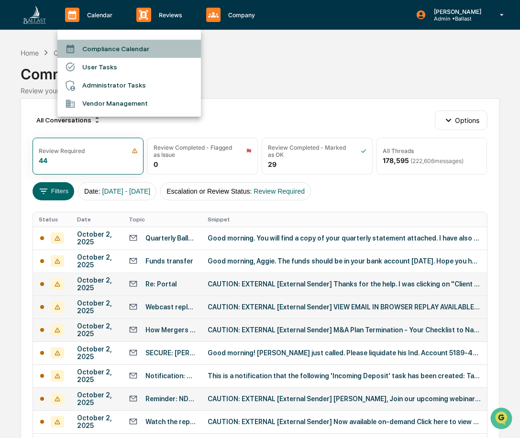
click at [111, 52] on li "Compliance Calendar" at bounding box center [129, 49] width 144 height 18
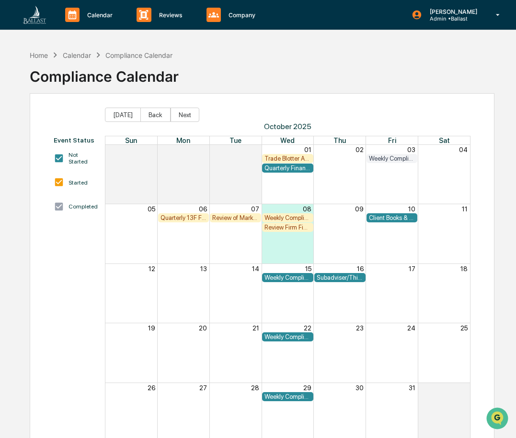
click at [484, 63] on div "Home Calendar Compliance Calendar Compliance Calendar" at bounding box center [262, 69] width 464 height 48
click at [255, 78] on div "Home Calendar Compliance Calendar Compliance Calendar" at bounding box center [262, 69] width 464 height 48
click at [175, 11] on p "Reviews" at bounding box center [169, 14] width 36 height 7
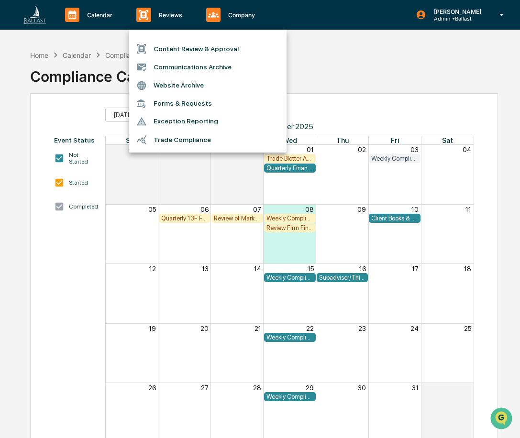
click at [188, 101] on li "Forms & Requests" at bounding box center [208, 104] width 158 height 18
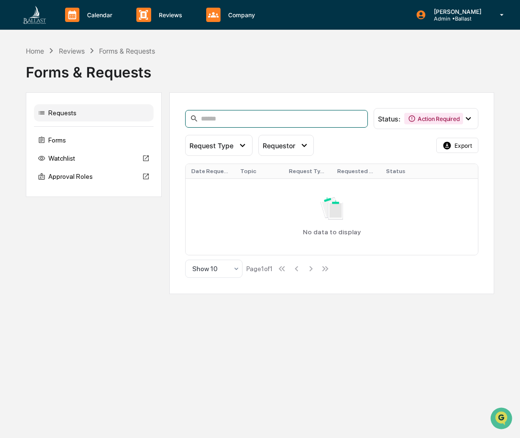
click at [269, 117] on input at bounding box center [276, 119] width 183 height 18
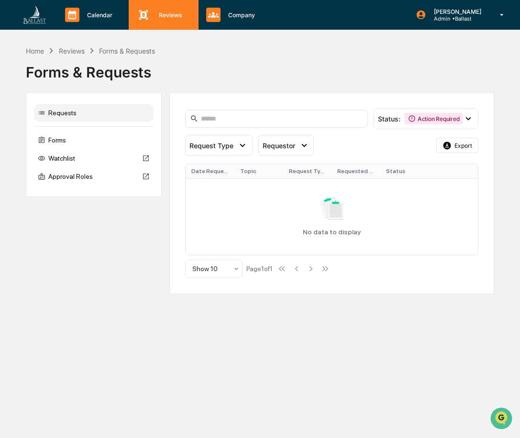
click at [178, 16] on p "Reviews" at bounding box center [169, 14] width 36 height 7
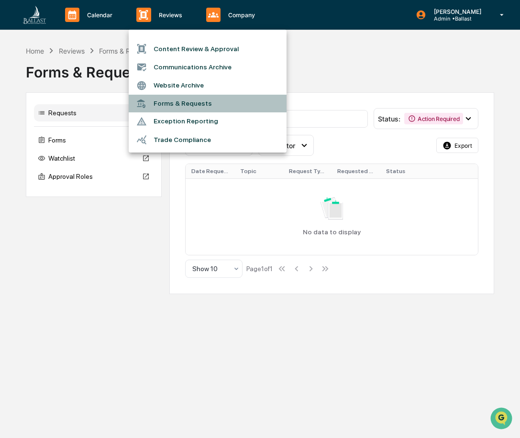
click at [187, 101] on li "Forms & Requests" at bounding box center [208, 104] width 158 height 18
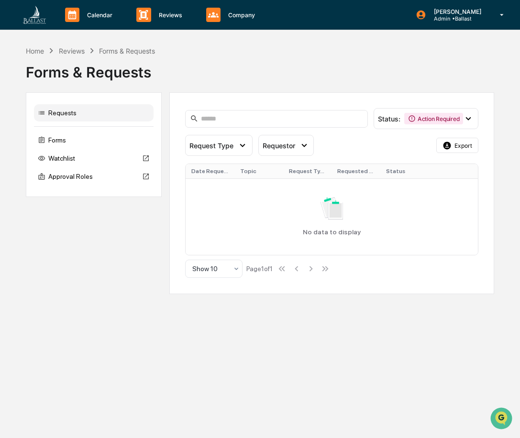
click at [262, 72] on div "Forms & Requests" at bounding box center [260, 68] width 468 height 25
click at [468, 119] on icon at bounding box center [468, 118] width 5 height 3
click at [439, 70] on div "Forms & Requests" at bounding box center [260, 68] width 468 height 25
click at [472, 117] on icon at bounding box center [468, 118] width 11 height 11
click at [459, 56] on div "Home Reviews Forms & Requests Forms & Requests" at bounding box center [260, 64] width 468 height 39
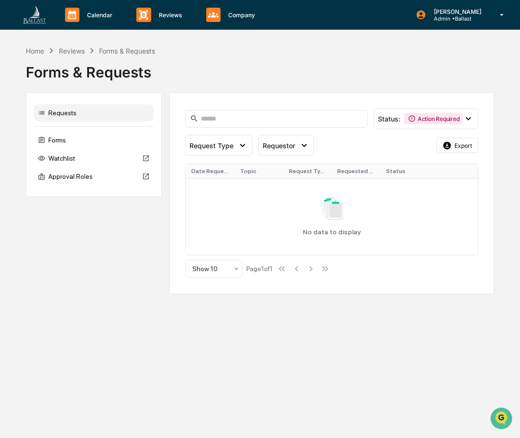
click at [398, 72] on div "Forms & Requests" at bounding box center [260, 68] width 468 height 25
click at [83, 316] on div "Calendar Manage Tasks Reviews Approval Management Company People, Data, Setting…" at bounding box center [260, 219] width 520 height 438
drag, startPoint x: 248, startPoint y: 56, endPoint x: 98, endPoint y: 56, distance: 150.3
click at [237, 56] on div "Forms & Requests" at bounding box center [260, 68] width 468 height 25
click at [79, 51] on div "Reviews" at bounding box center [72, 51] width 26 height 8
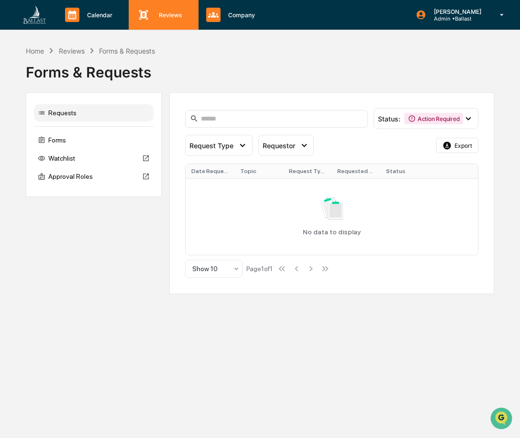
click at [171, 14] on p "Reviews" at bounding box center [169, 14] width 36 height 7
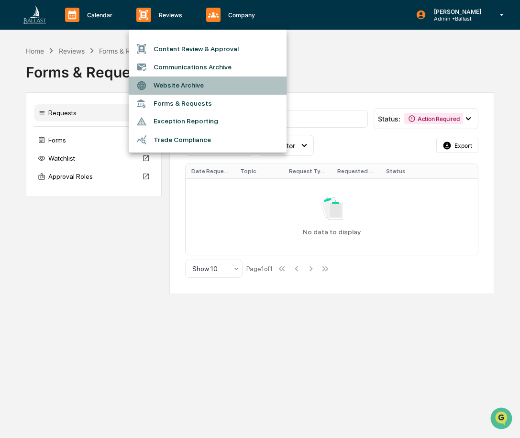
click at [190, 86] on li "Website Archive" at bounding box center [208, 86] width 158 height 18
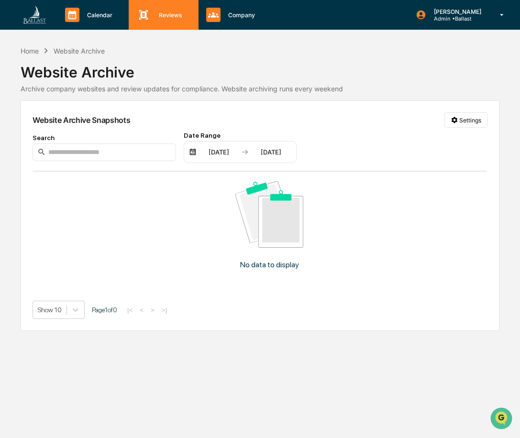
click at [169, 12] on p "Reviews" at bounding box center [169, 14] width 36 height 7
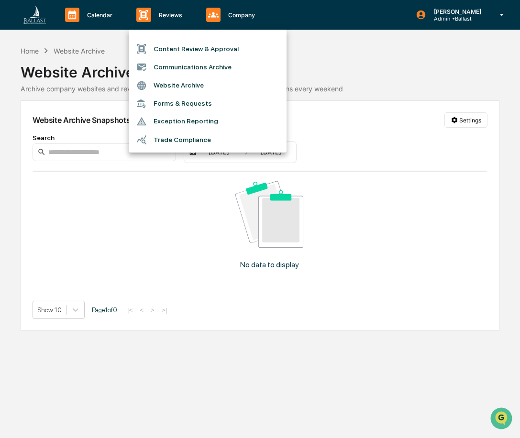
click at [187, 104] on li "Forms & Requests" at bounding box center [208, 104] width 158 height 18
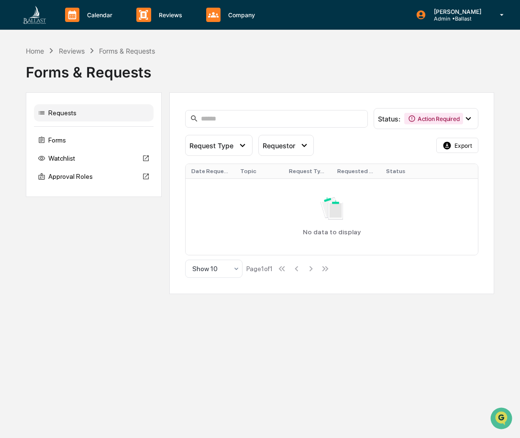
click at [135, 339] on div "Calendar Manage Tasks Reviews Approval Management Company People, Data, Setting…" at bounding box center [260, 219] width 520 height 438
click at [301, 354] on div "Calendar Manage Tasks Reviews Approval Management Company People, Data, Setting…" at bounding box center [260, 219] width 520 height 438
click at [247, 62] on div "Forms & Requests" at bounding box center [260, 68] width 468 height 25
click at [169, 18] on p "Reviews" at bounding box center [169, 14] width 36 height 7
